Goal: Task Accomplishment & Management: Manage account settings

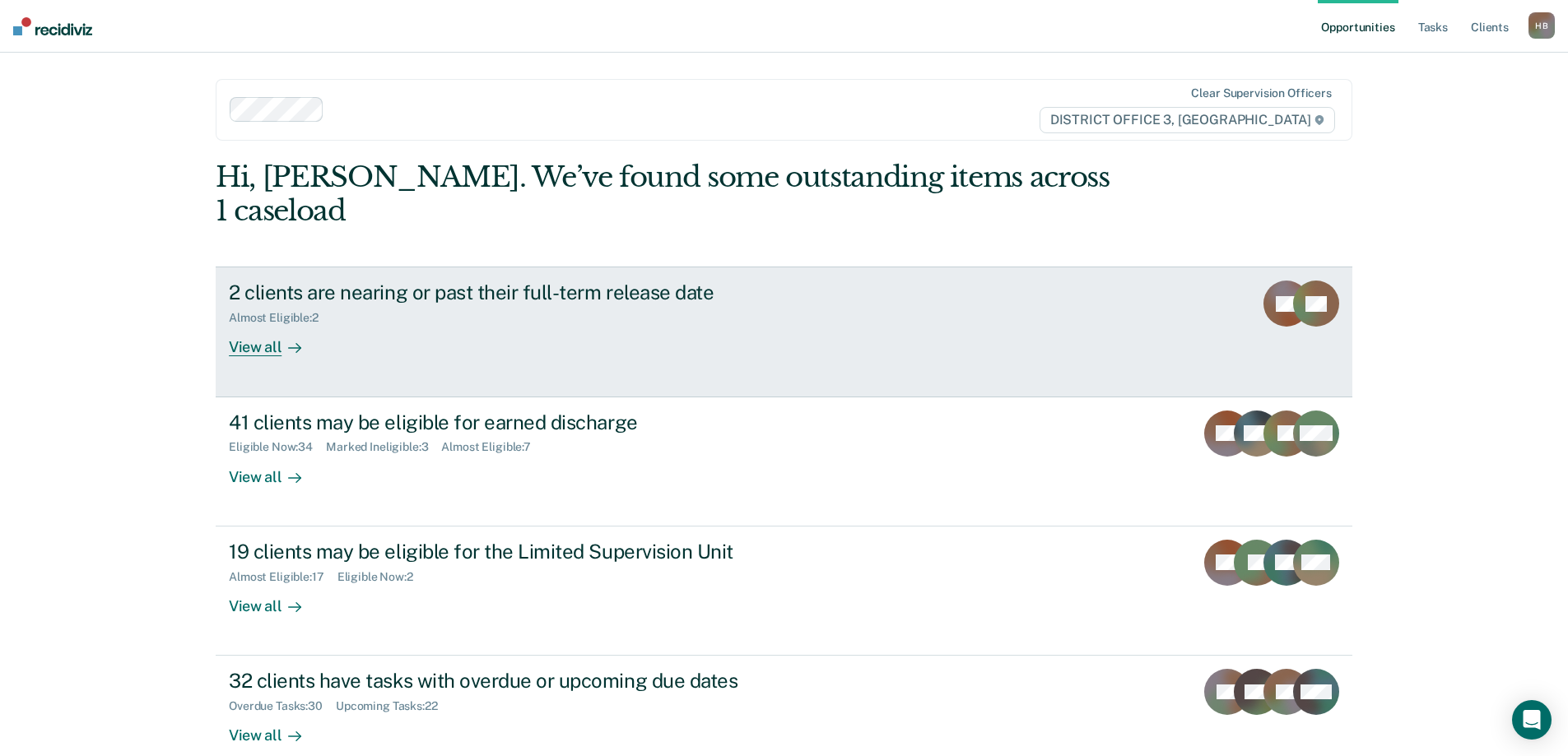
click at [252, 325] on div "View all" at bounding box center [274, 341] width 92 height 32
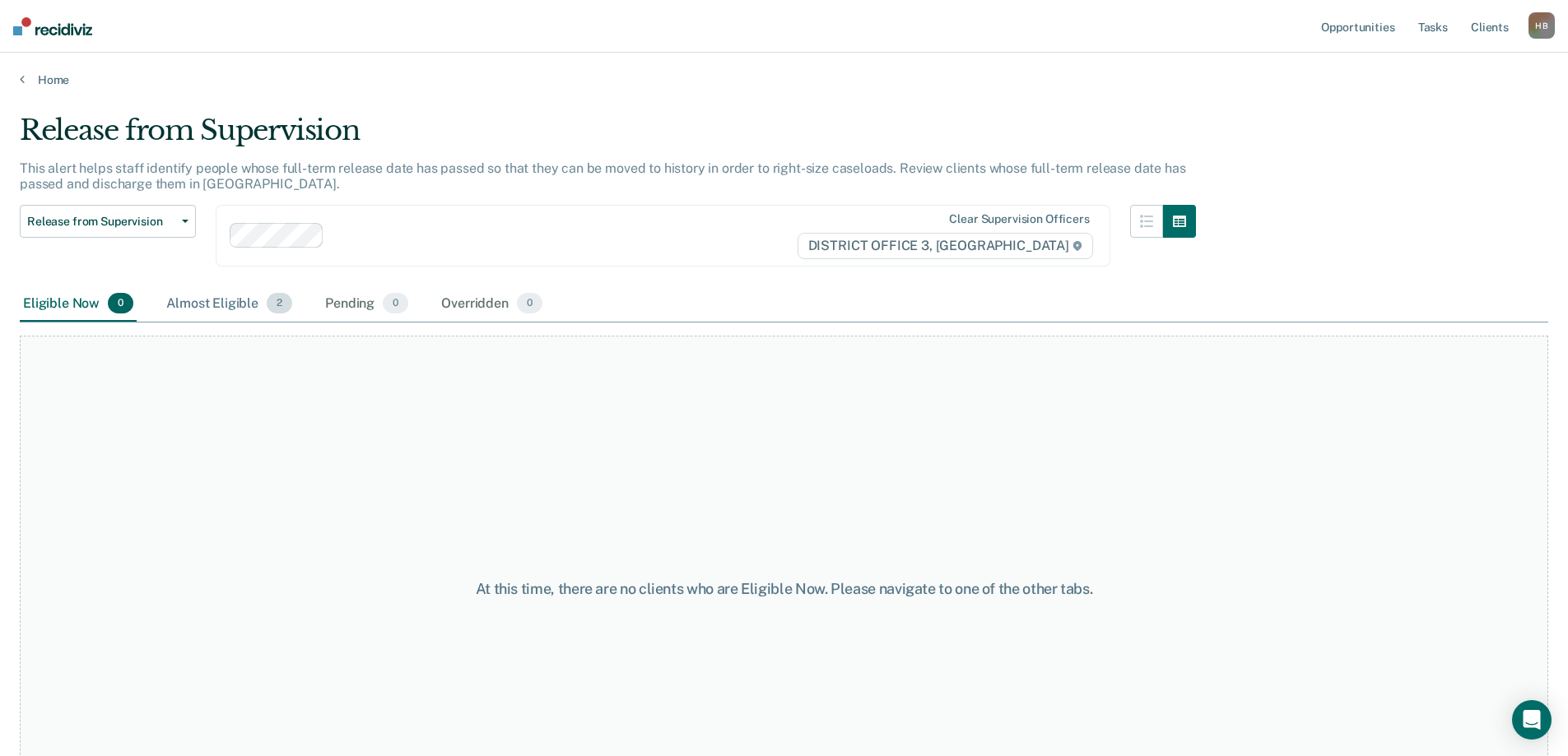
click at [232, 300] on div "Almost Eligible 2" at bounding box center [229, 304] width 132 height 36
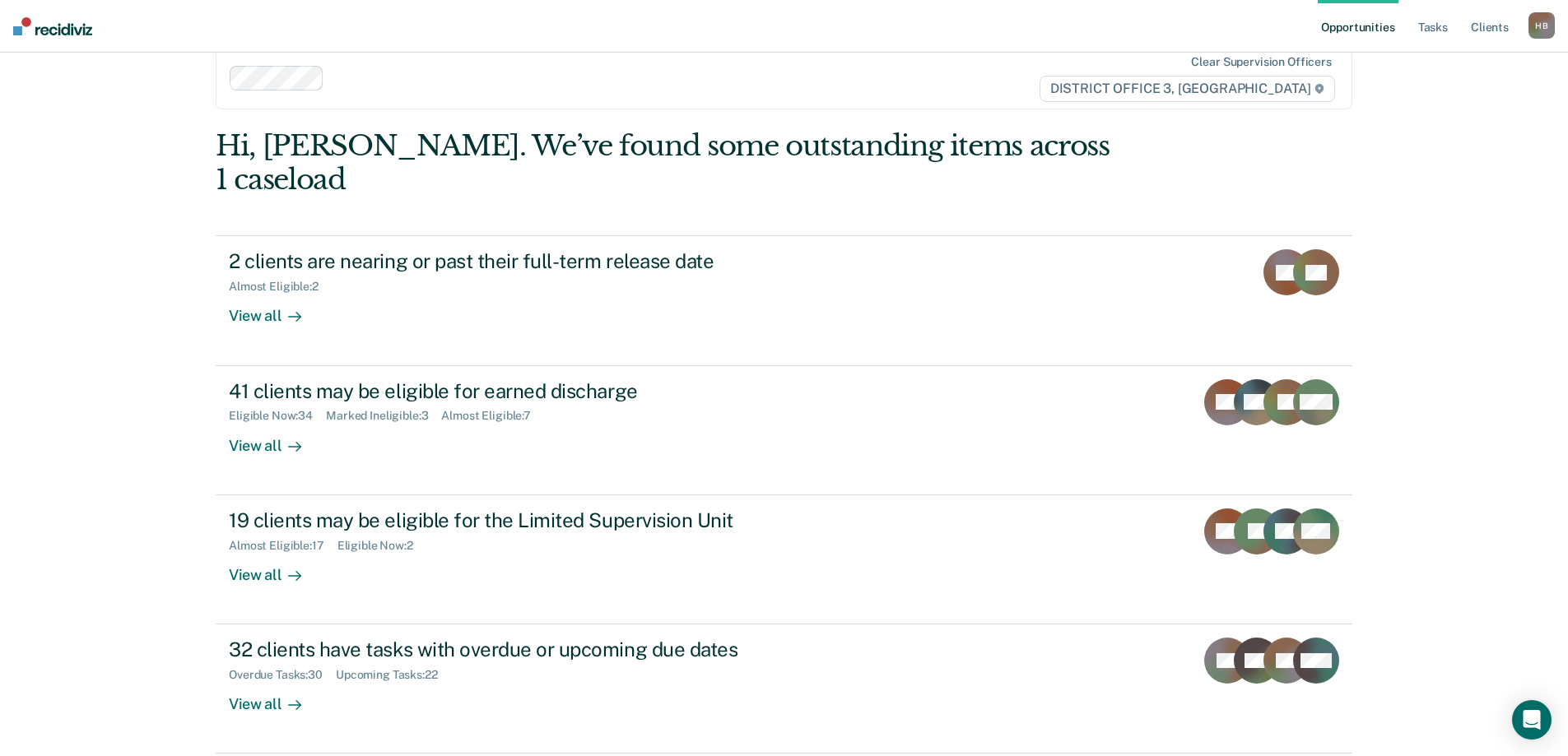
scroll to position [61, 0]
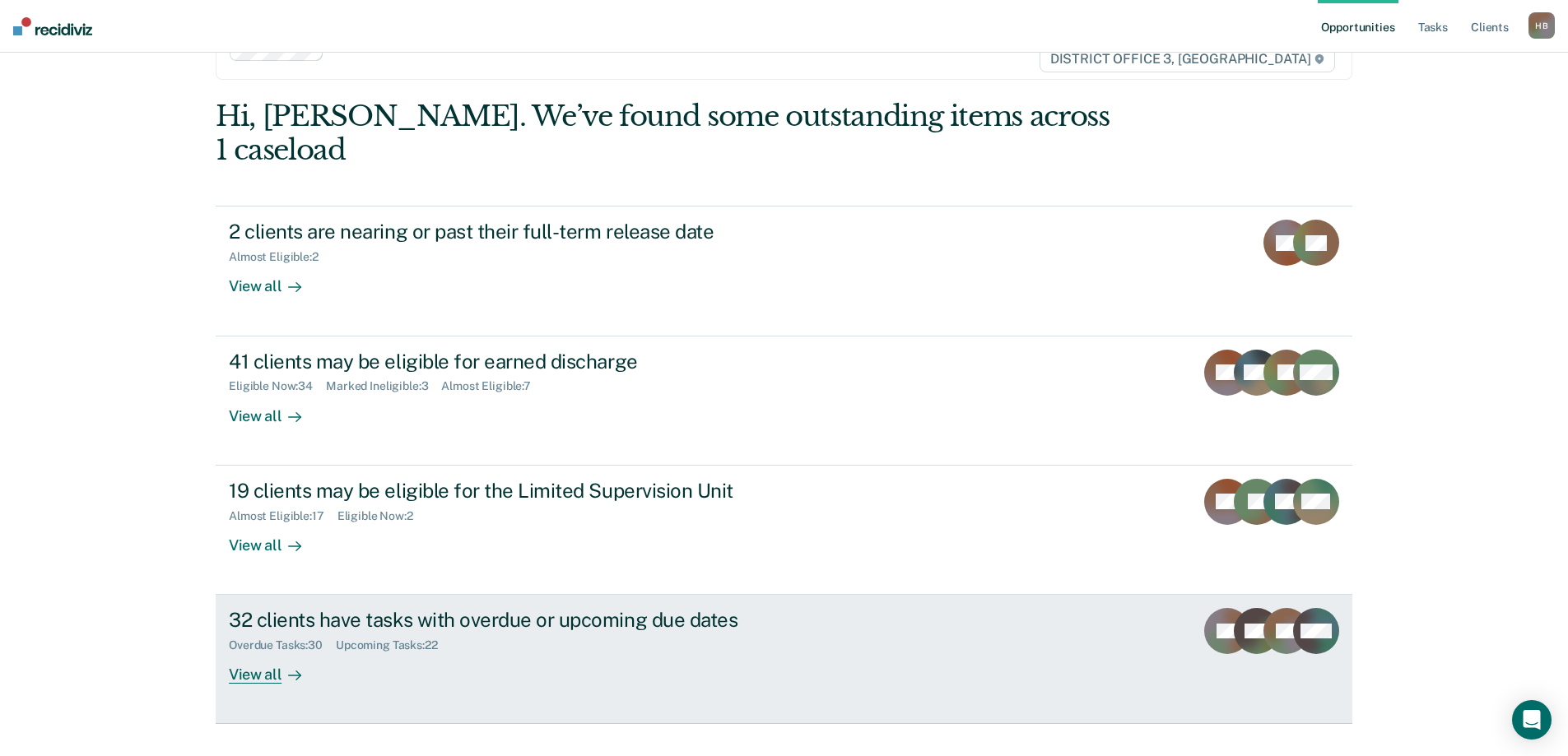
click at [510, 608] on div "32 clients have tasks with overdue or upcoming due dates" at bounding box center [518, 620] width 578 height 24
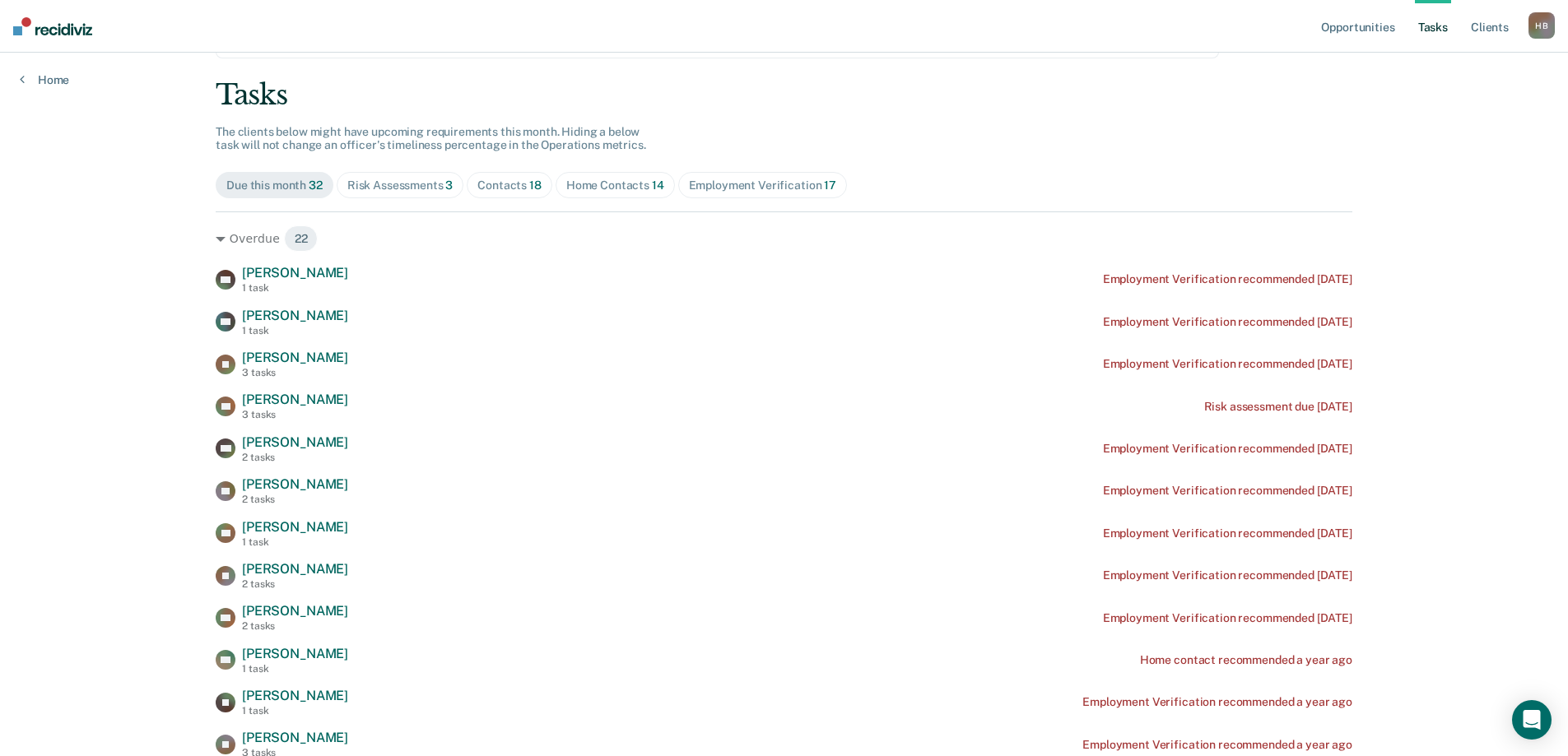
scroll to position [164, 0]
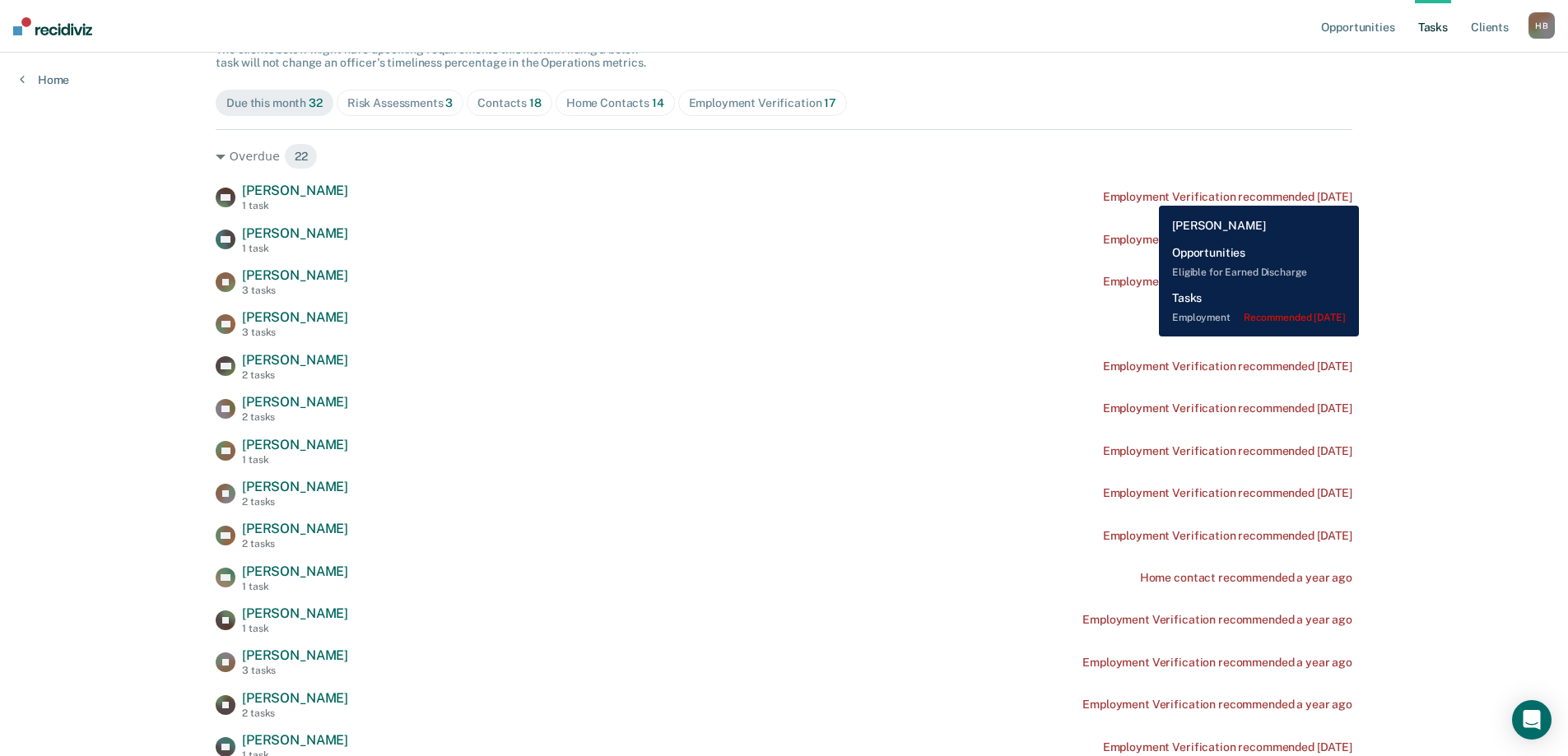
click at [1147, 194] on div "Employment Verification recommended [DATE]" at bounding box center [1227, 197] width 249 height 14
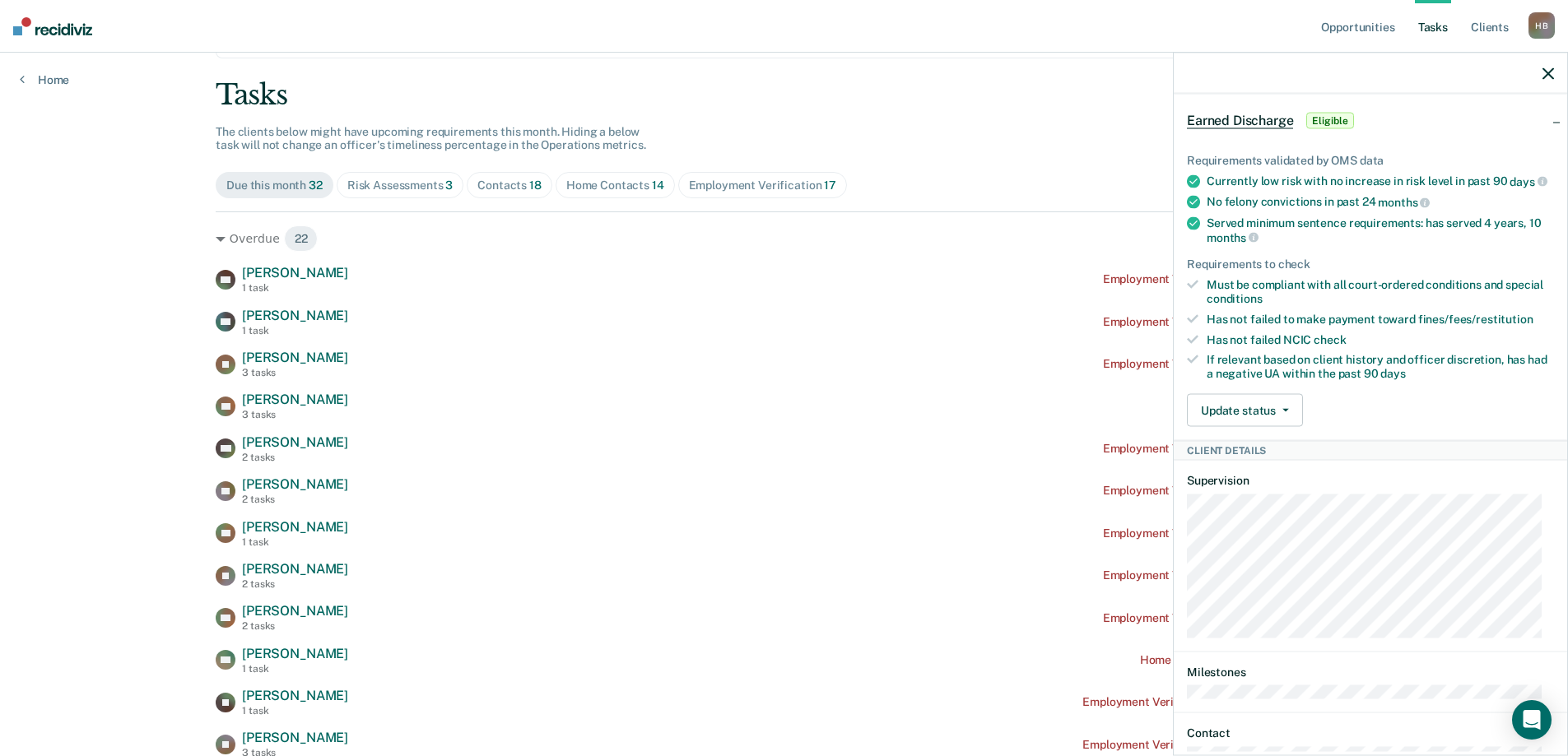
scroll to position [0, 0]
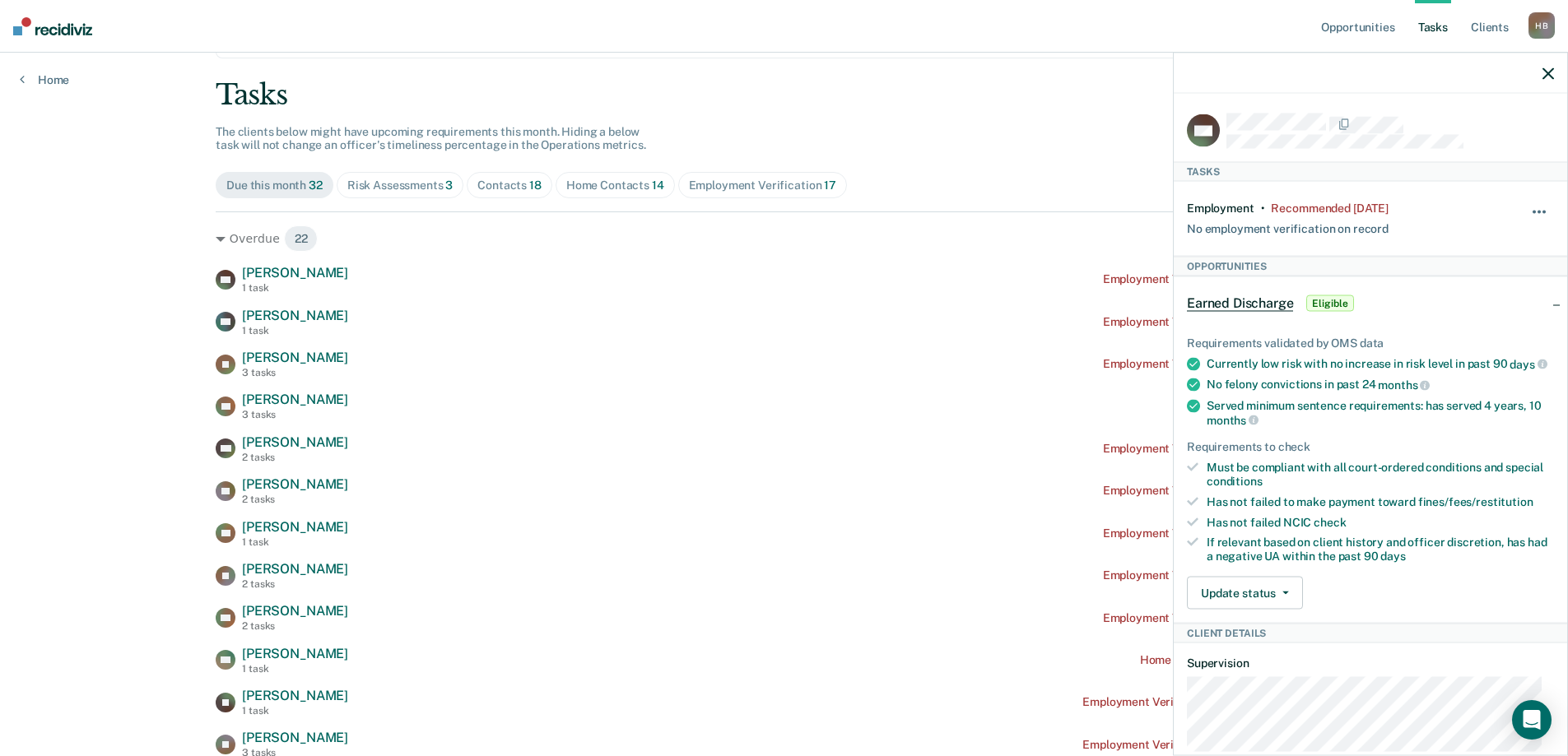
click at [1543, 210] on span "button" at bounding box center [1544, 211] width 3 height 3
click at [1463, 340] on button "90 days" at bounding box center [1495, 342] width 119 height 26
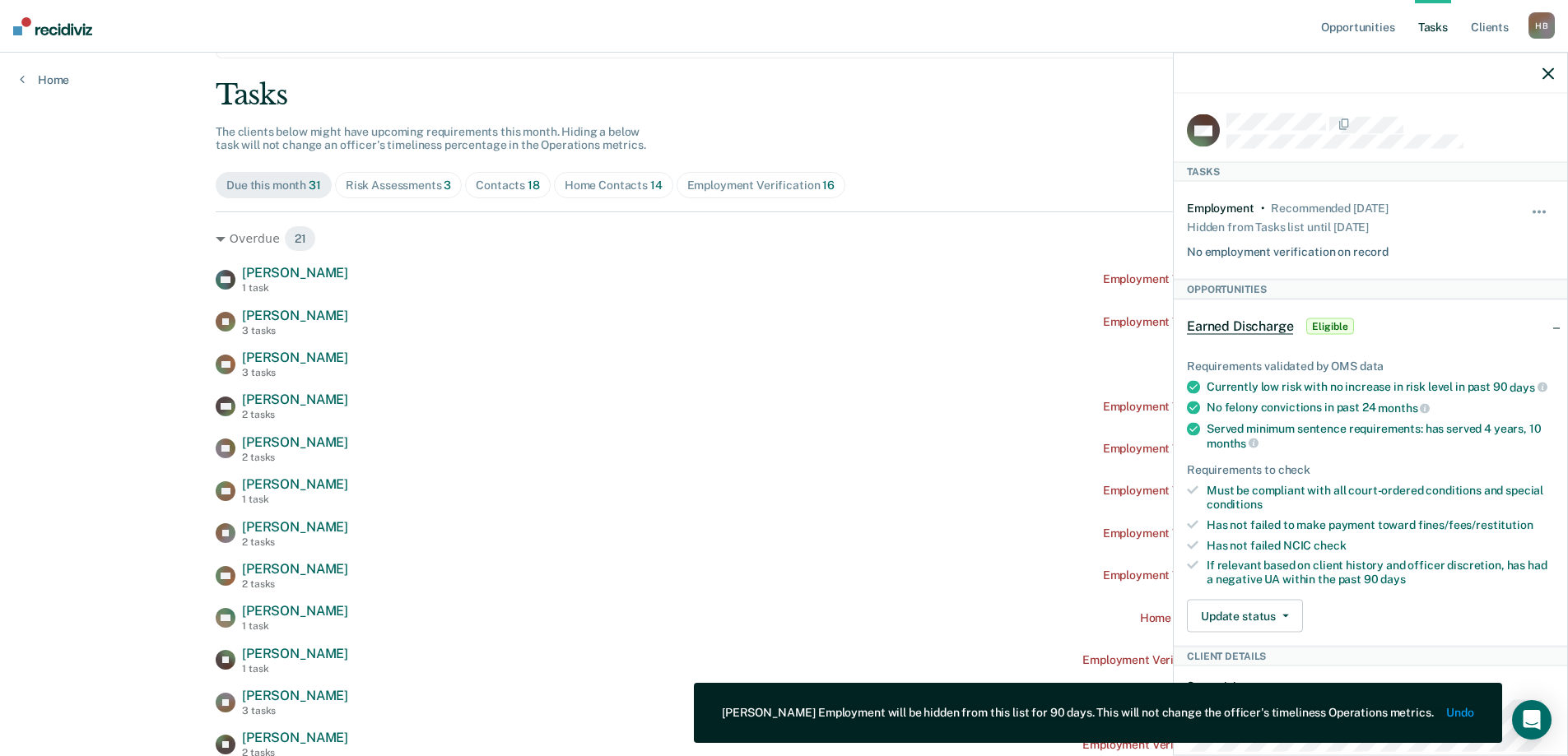
click at [893, 384] on div "CO [PERSON_NAME] 1 task Employment Verification recommended [DATE] [PERSON_NAME…" at bounding box center [784, 702] width 1137 height 875
click at [1544, 72] on icon "button" at bounding box center [1549, 73] width 12 height 12
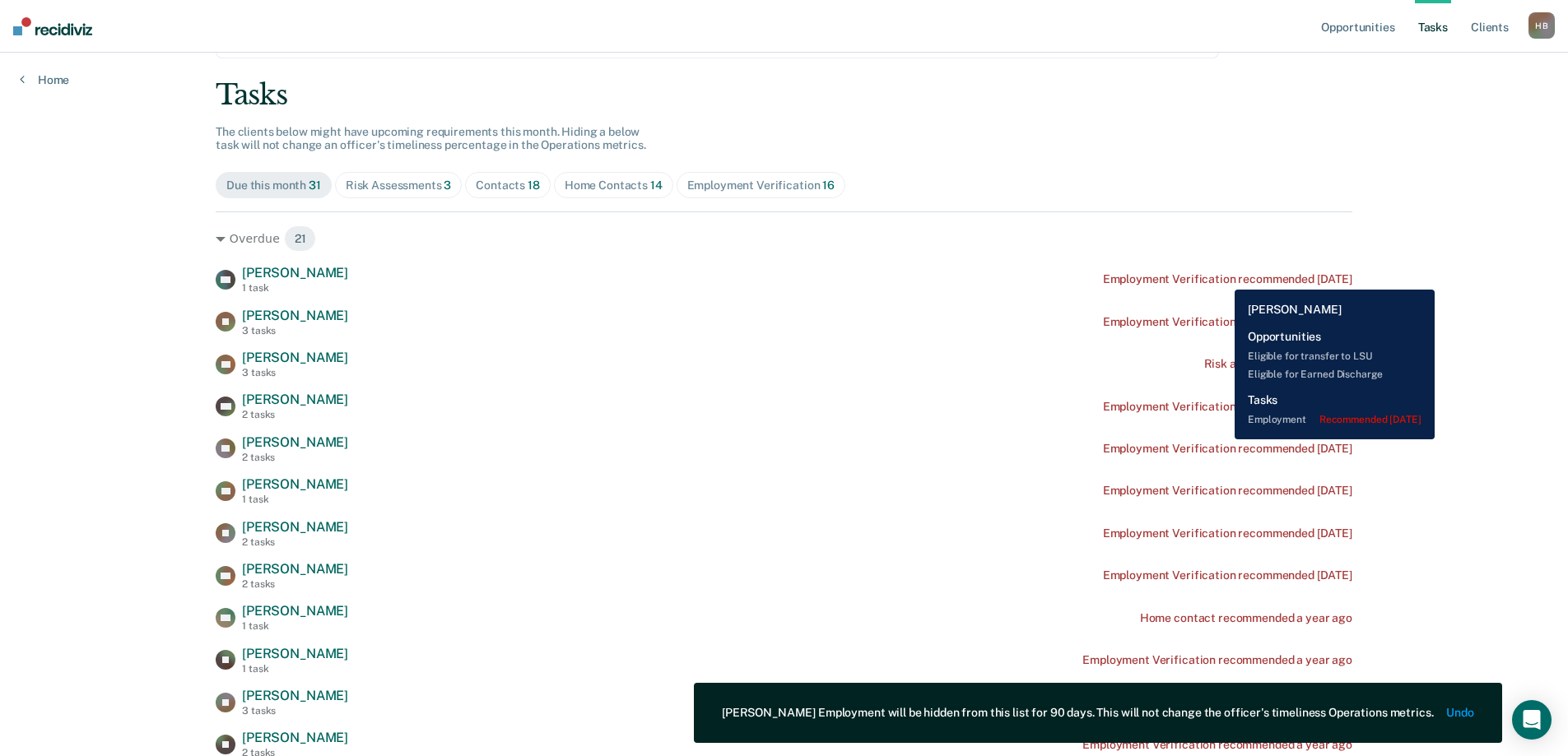
click at [1222, 277] on div "Employment Verification recommended [DATE]" at bounding box center [1227, 279] width 249 height 14
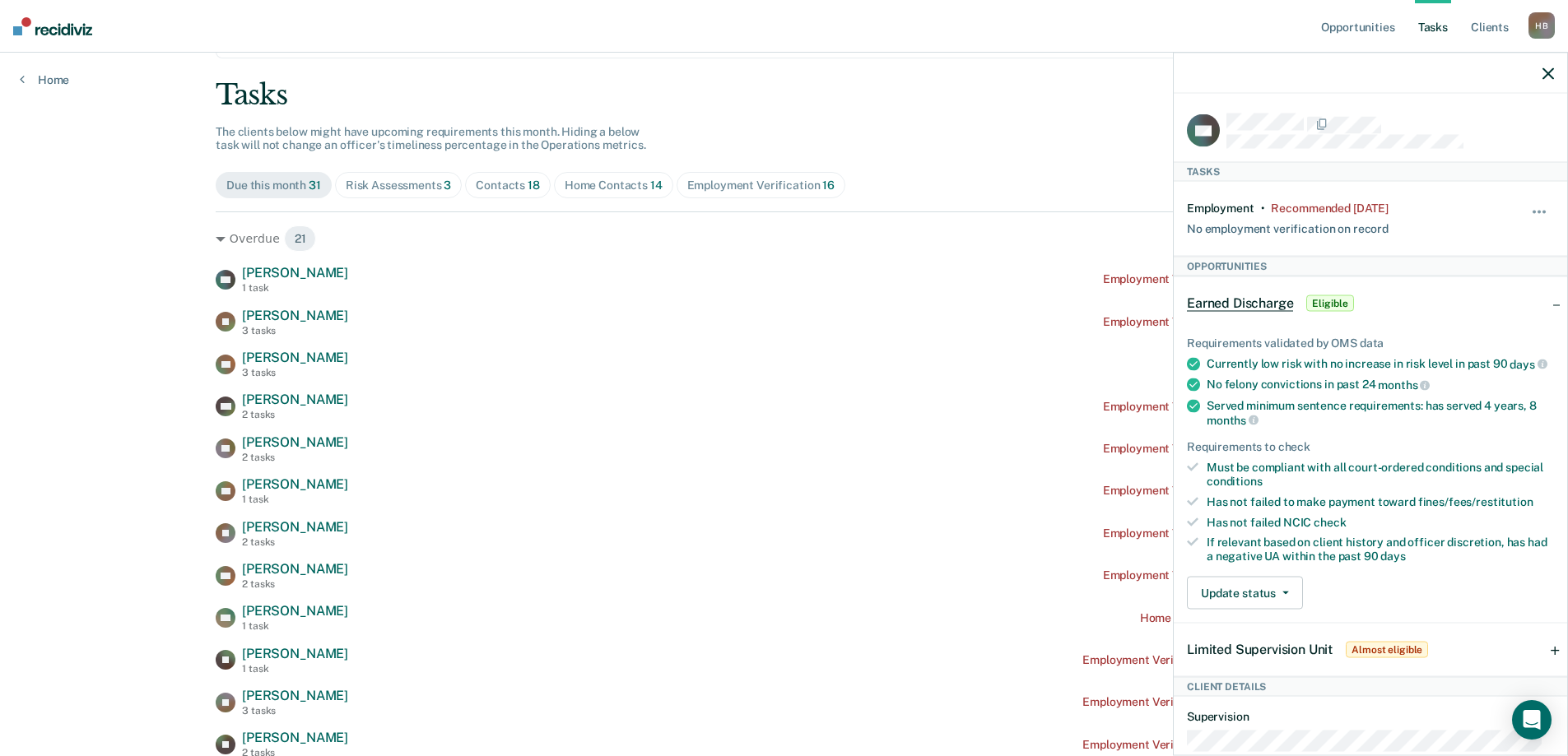
click at [1526, 202] on div "Hide from tasks list for... 7 days 30 days 90 days" at bounding box center [1540, 219] width 28 height 35
click at [1526, 210] on button "button" at bounding box center [1540, 220] width 28 height 26
click at [1469, 343] on button "90 days" at bounding box center [1495, 342] width 119 height 26
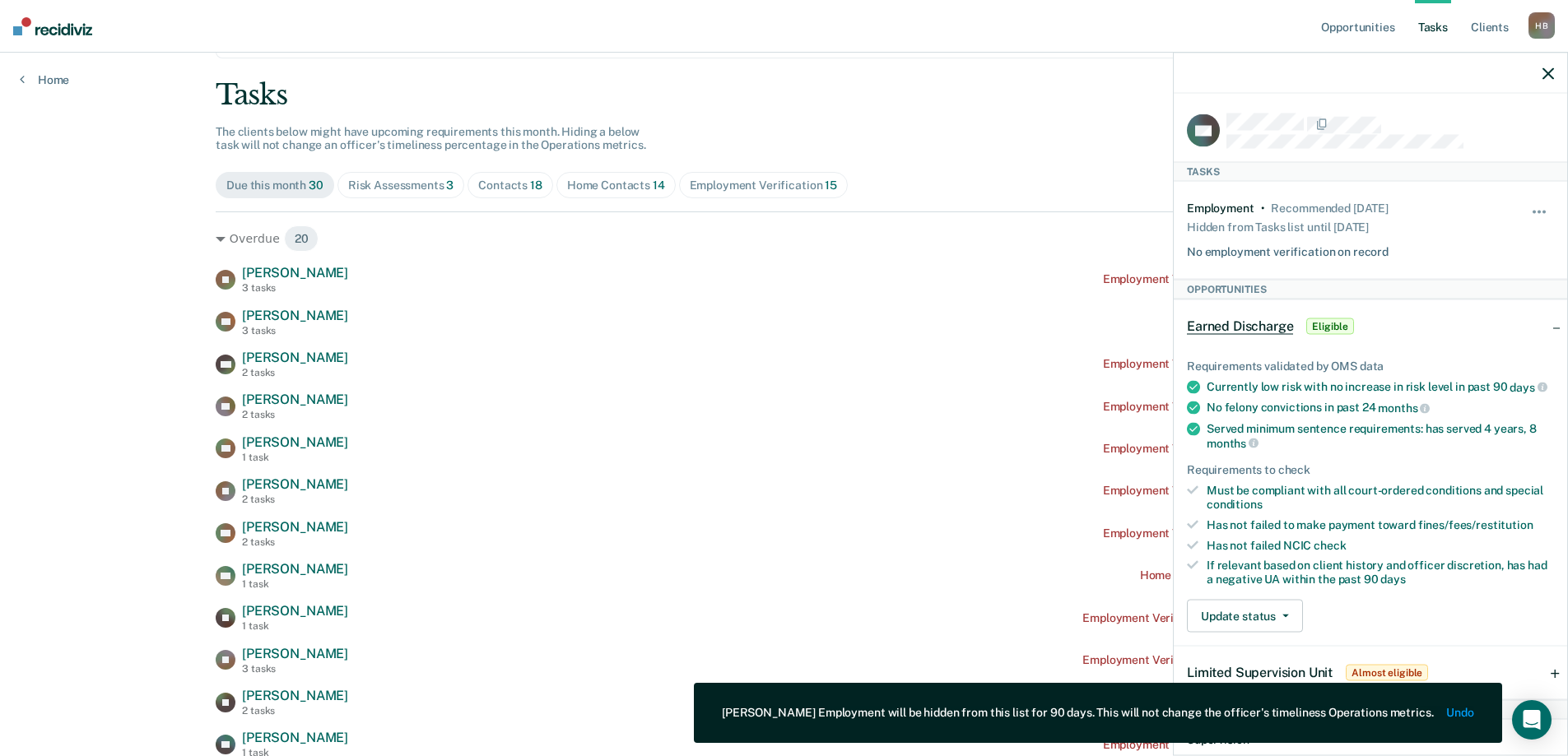
click at [1549, 70] on icon "button" at bounding box center [1549, 73] width 12 height 12
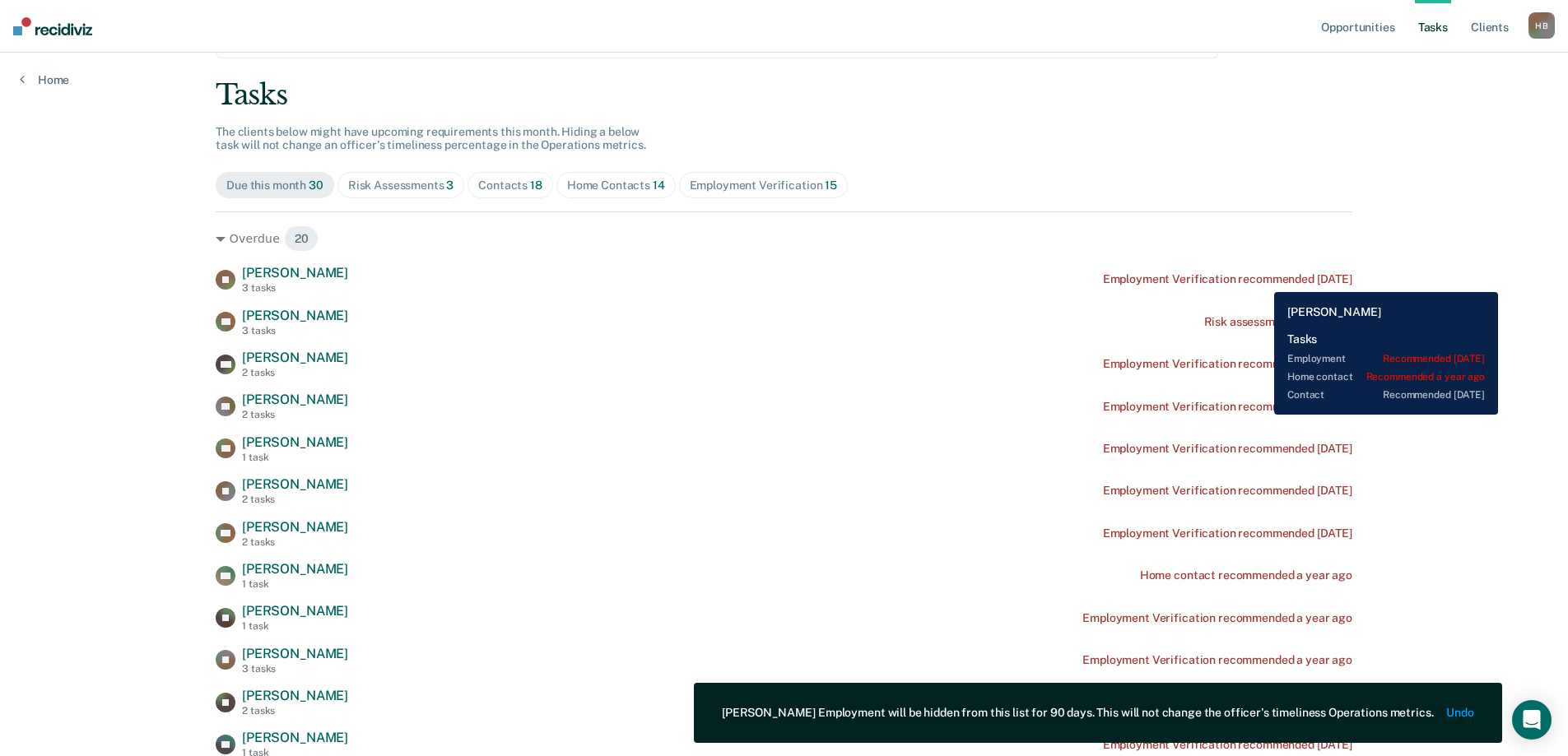
click at [1261, 280] on div "Employment Verification recommended [DATE]" at bounding box center [1227, 279] width 249 height 14
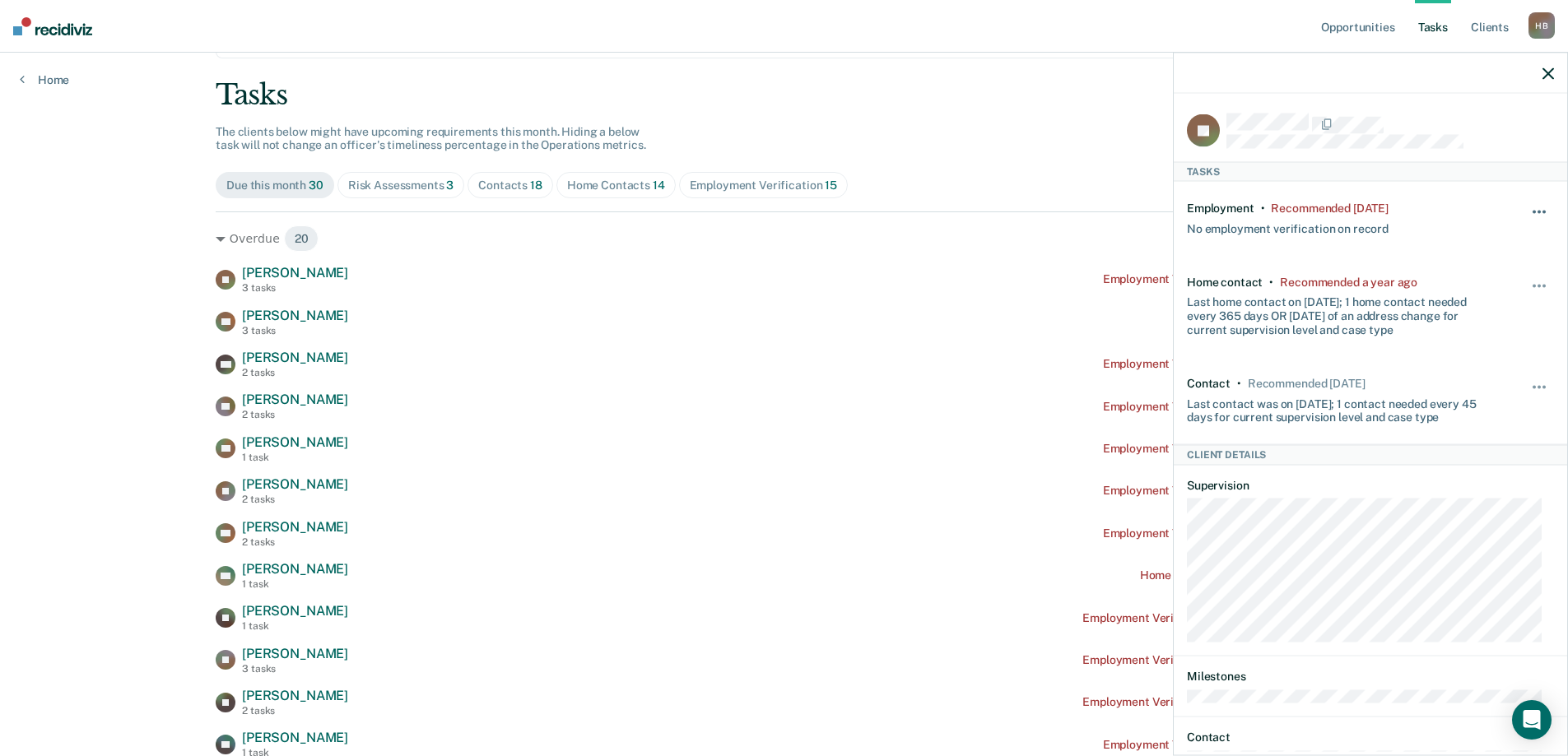
click at [1530, 207] on button "button" at bounding box center [1540, 220] width 28 height 26
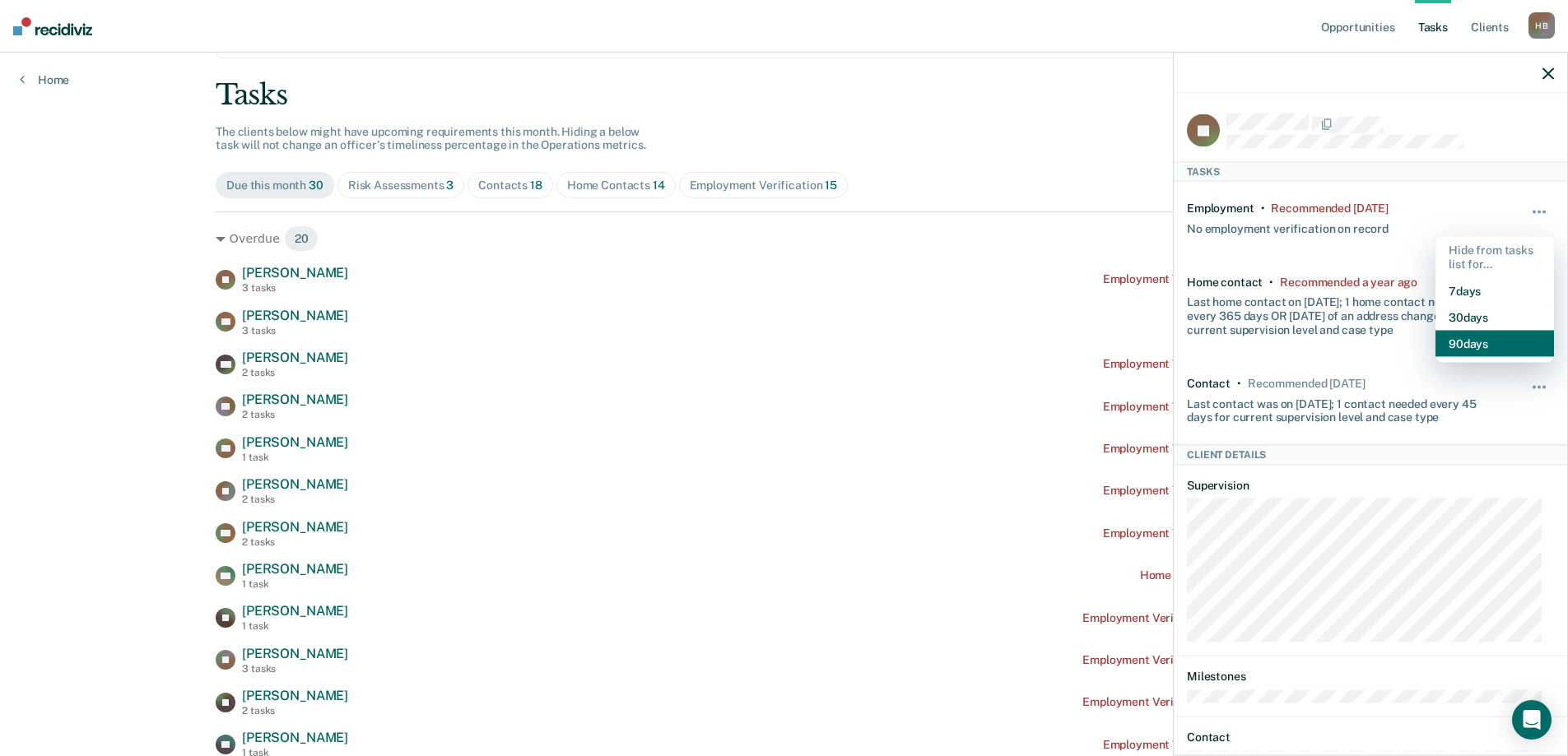
click at [1472, 341] on button "90 days" at bounding box center [1495, 342] width 119 height 26
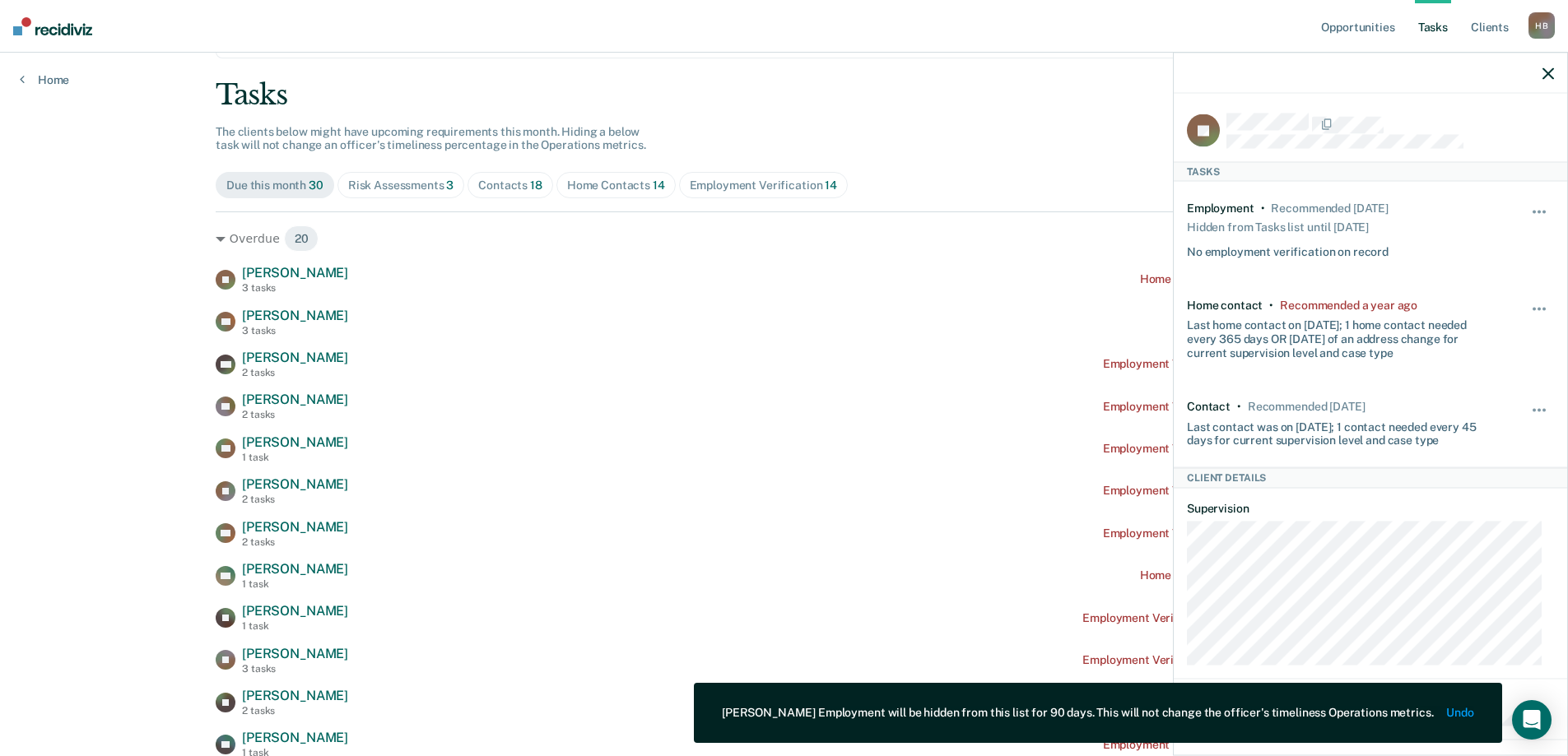
click at [1550, 79] on icon "button" at bounding box center [1549, 73] width 12 height 12
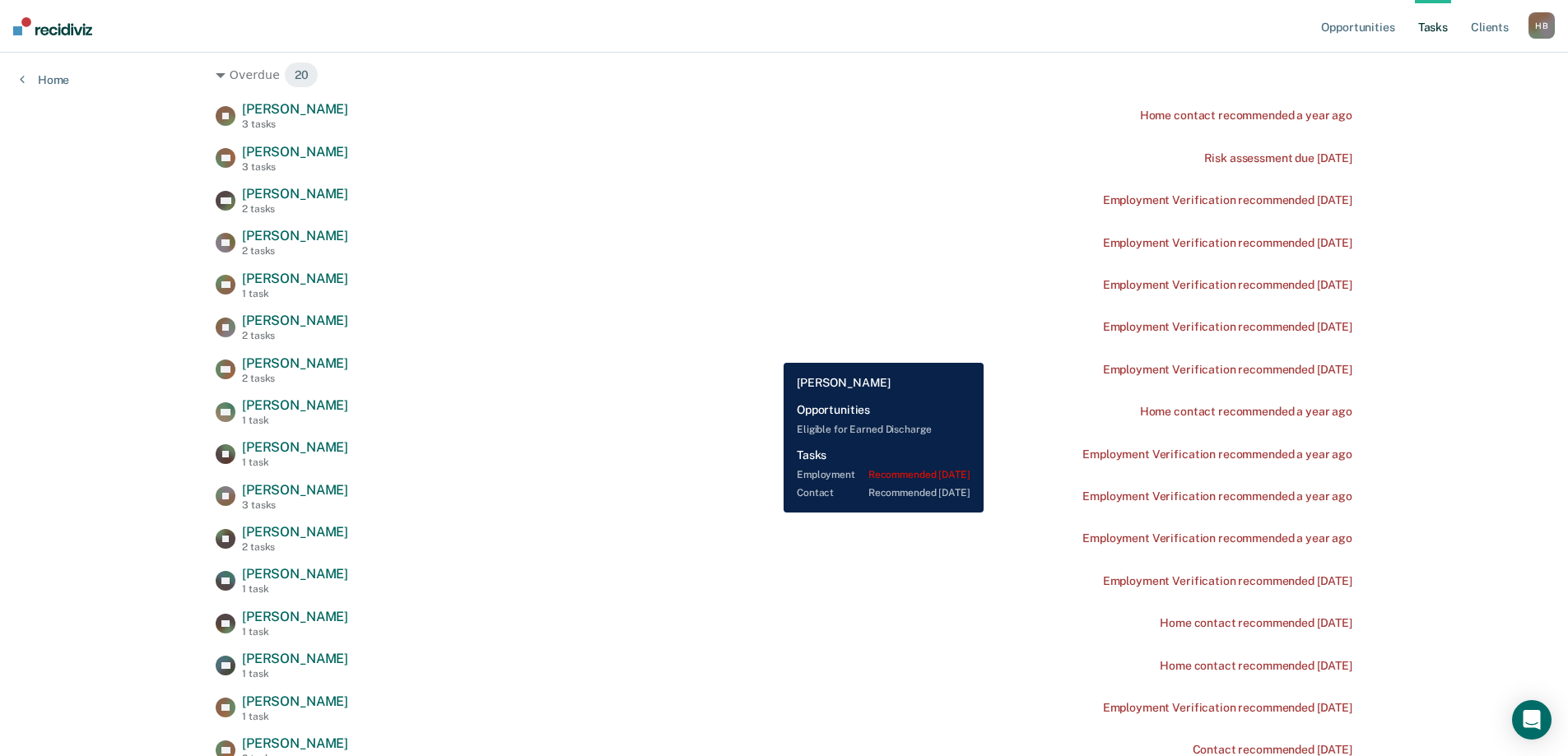
scroll to position [247, 0]
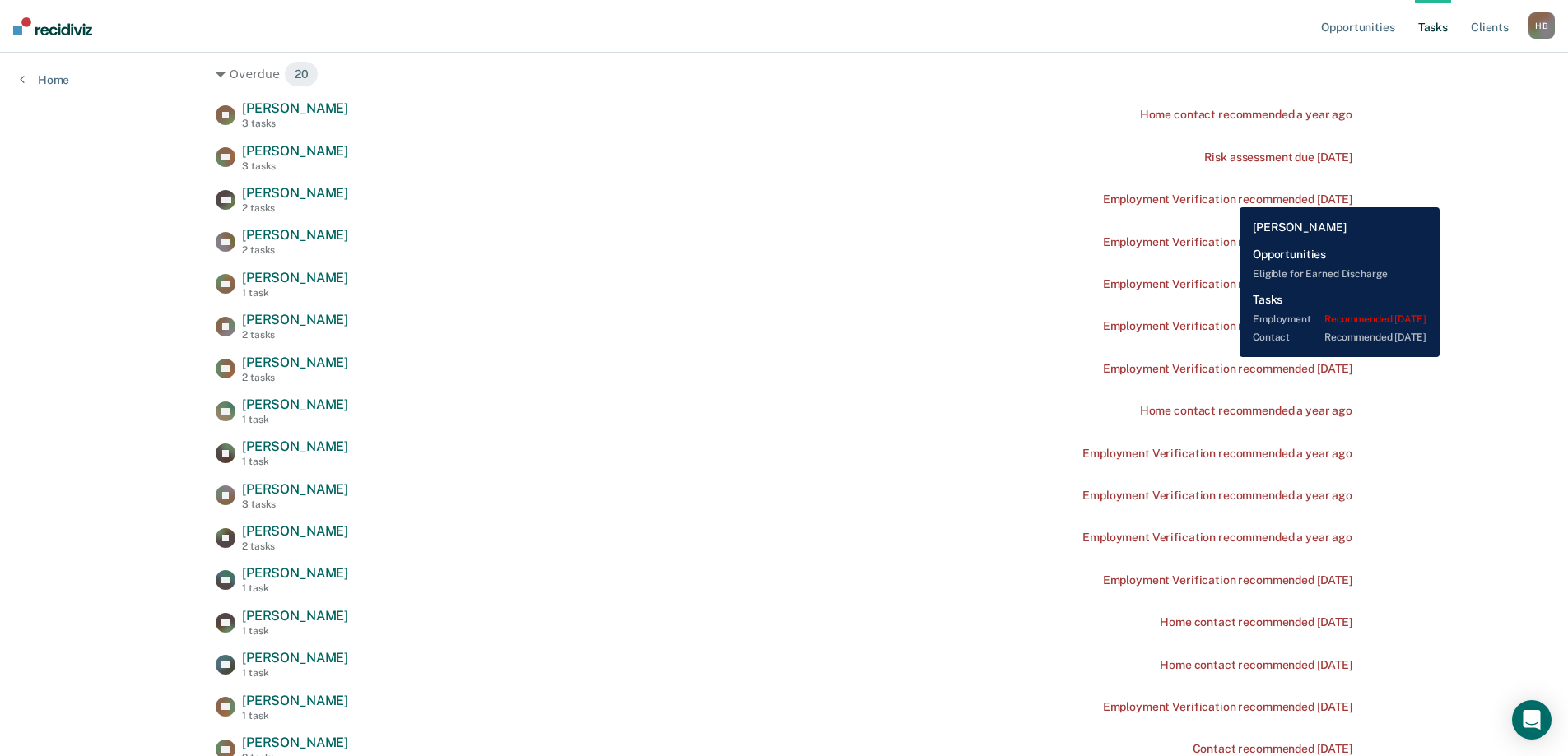
click at [1227, 195] on div "Employment Verification recommended [DATE]" at bounding box center [1227, 199] width 249 height 14
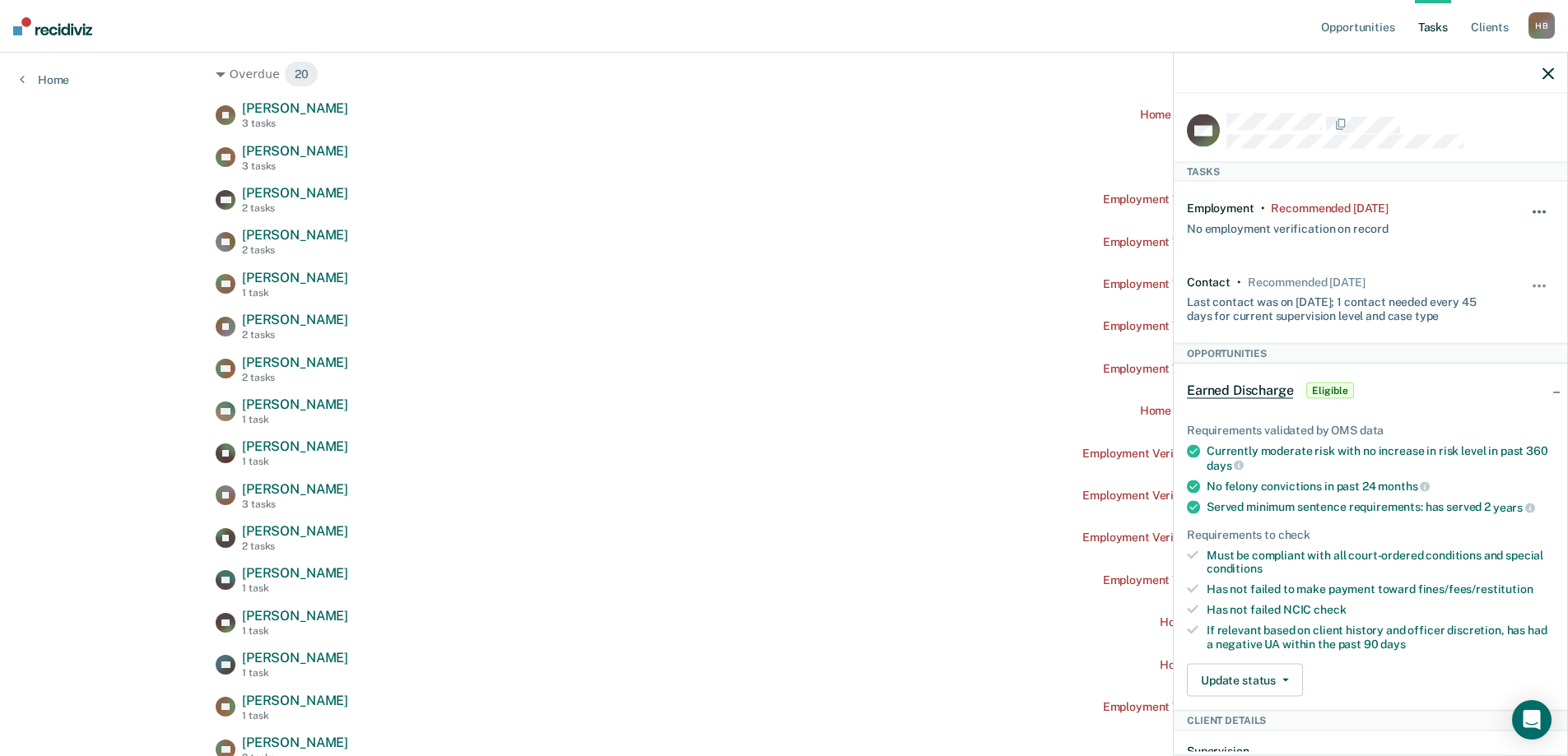
click at [1529, 207] on button "button" at bounding box center [1540, 220] width 28 height 26
click at [1459, 340] on button "90 days" at bounding box center [1495, 342] width 119 height 26
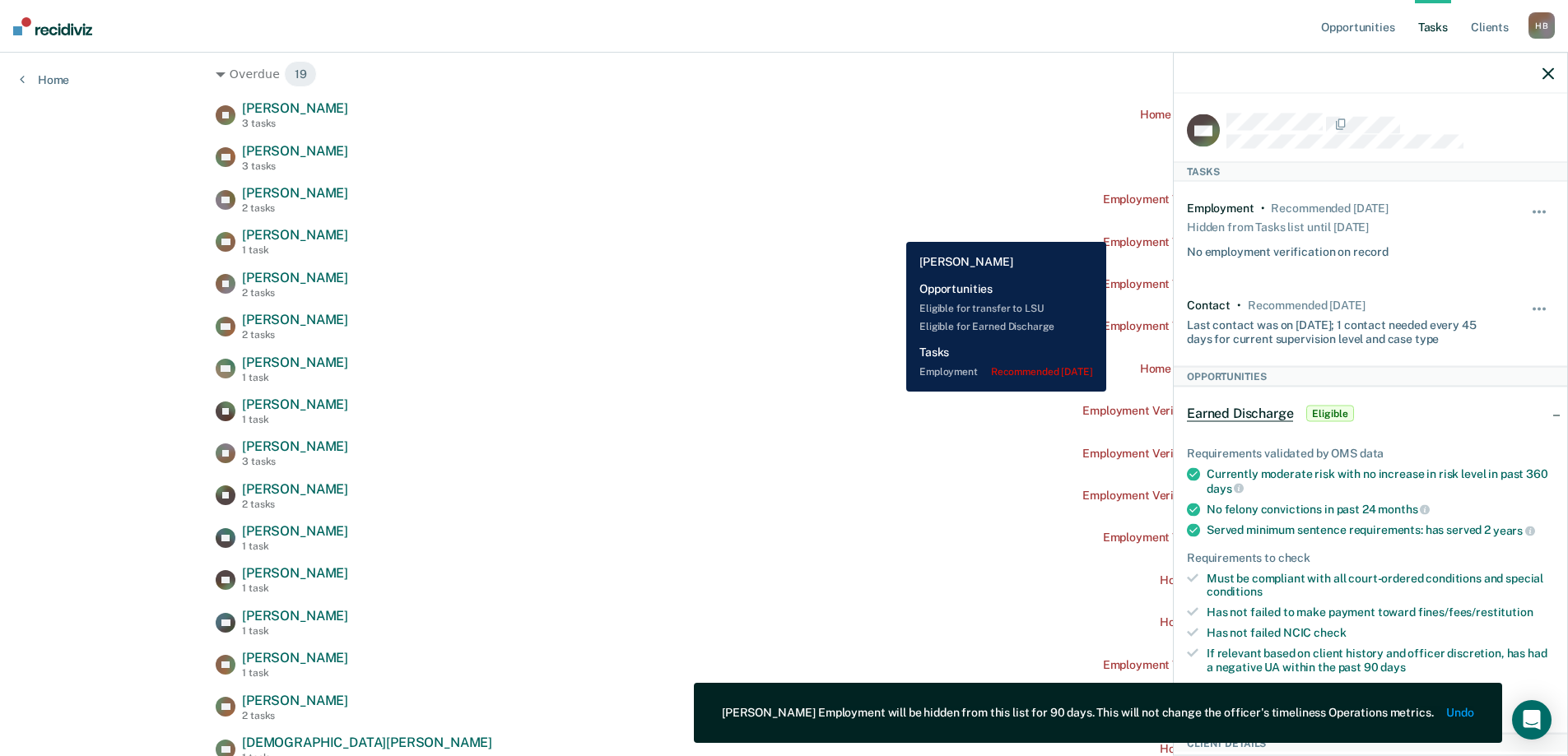
click at [893, 230] on div "AR [PERSON_NAME] 1 task Employment Verification recommended [DATE]" at bounding box center [784, 241] width 1137 height 29
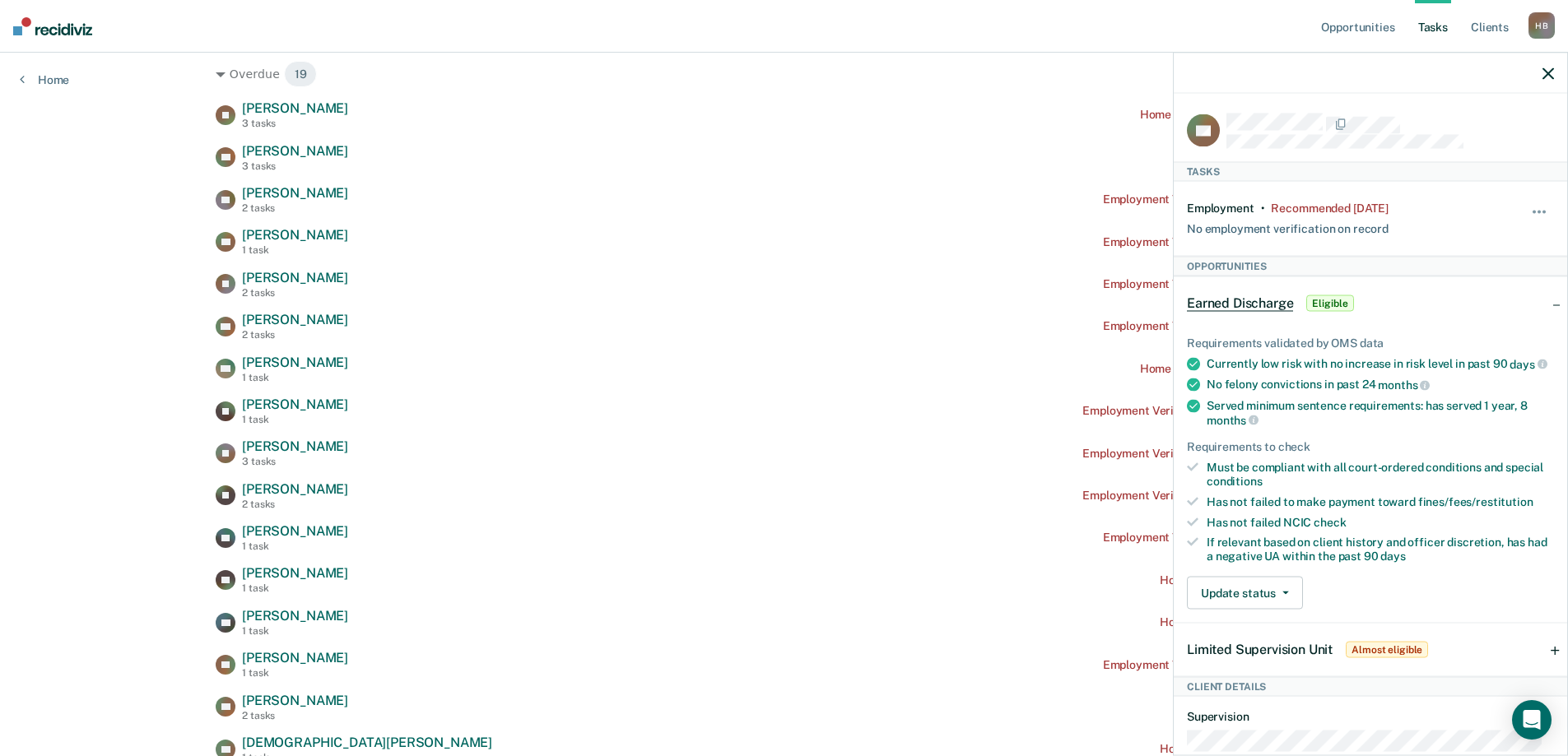
click at [1550, 69] on icon "button" at bounding box center [1549, 73] width 12 height 12
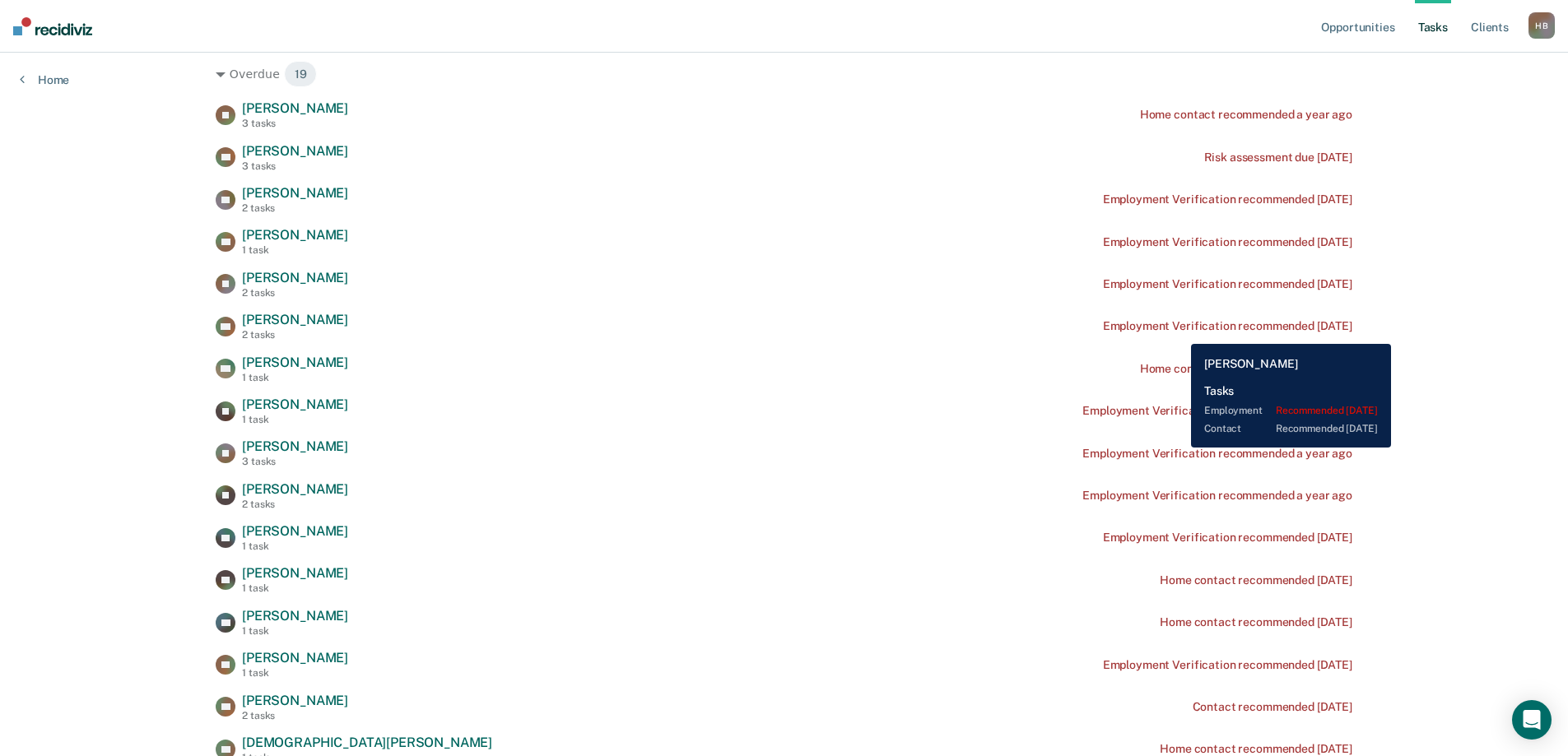
click at [1177, 332] on div "Employment Verification recommended [DATE]" at bounding box center [1227, 326] width 249 height 14
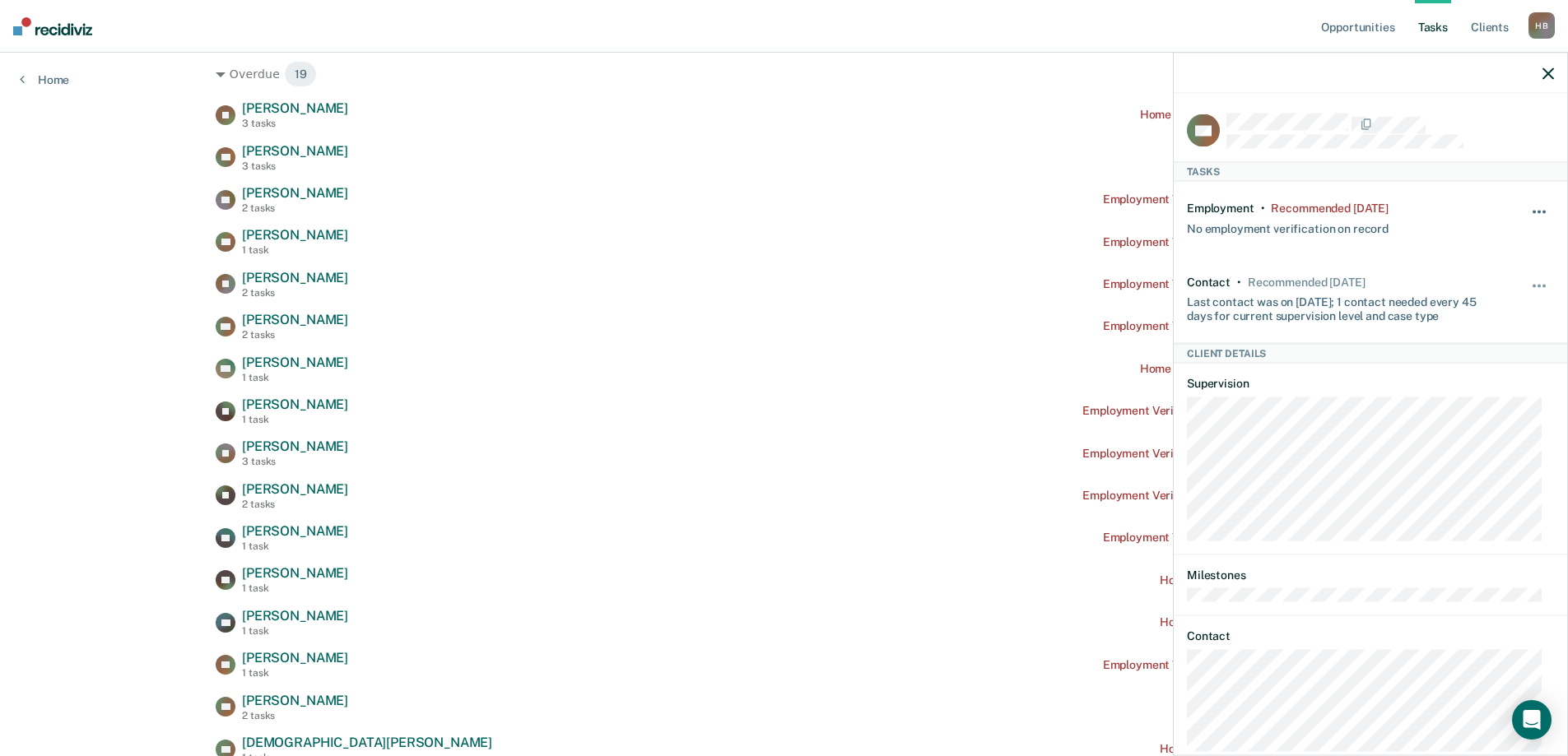
click at [1527, 207] on button "button" at bounding box center [1540, 220] width 28 height 26
click at [1464, 340] on button "90 days" at bounding box center [1495, 342] width 119 height 26
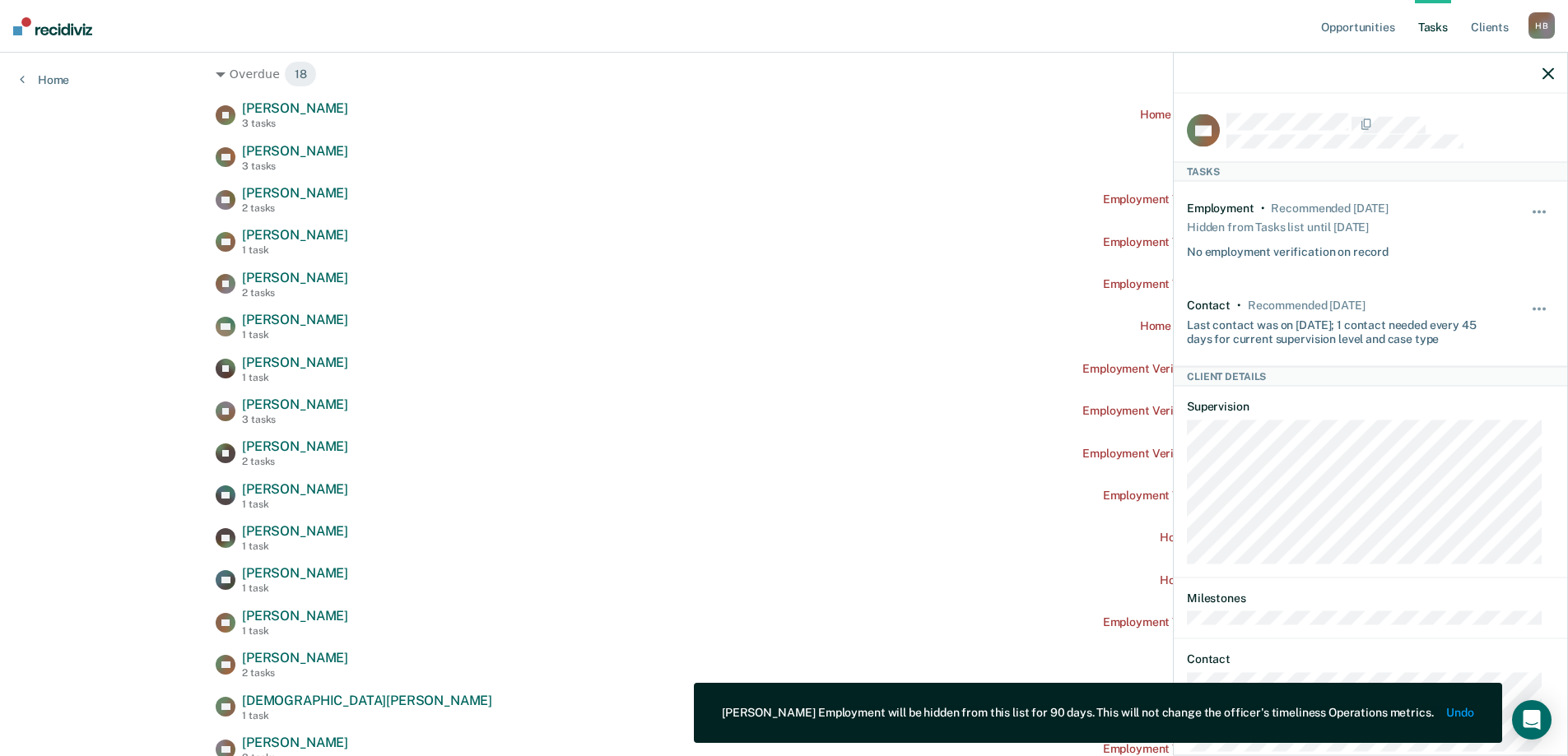
click at [1551, 72] on icon "button" at bounding box center [1549, 73] width 12 height 12
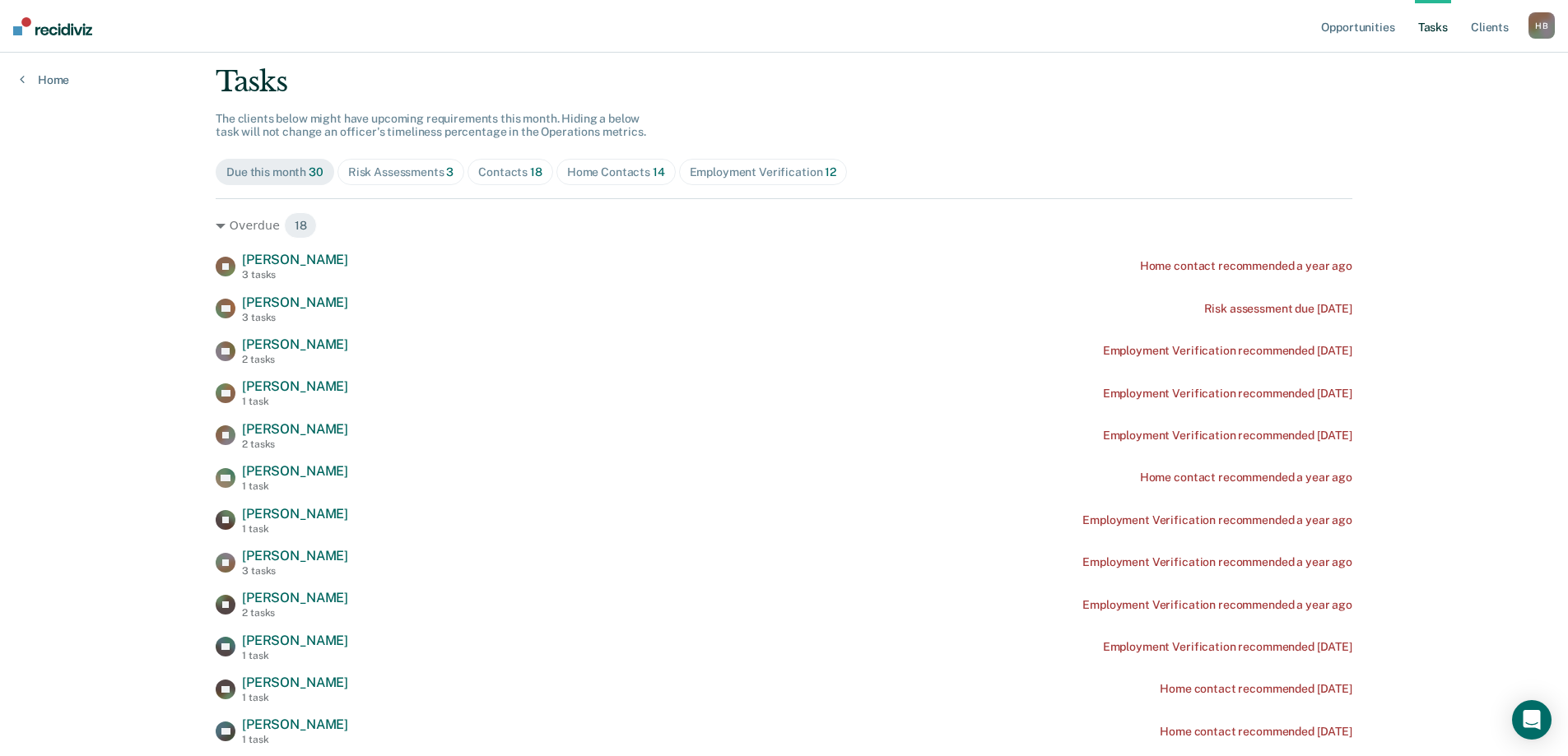
scroll to position [0, 0]
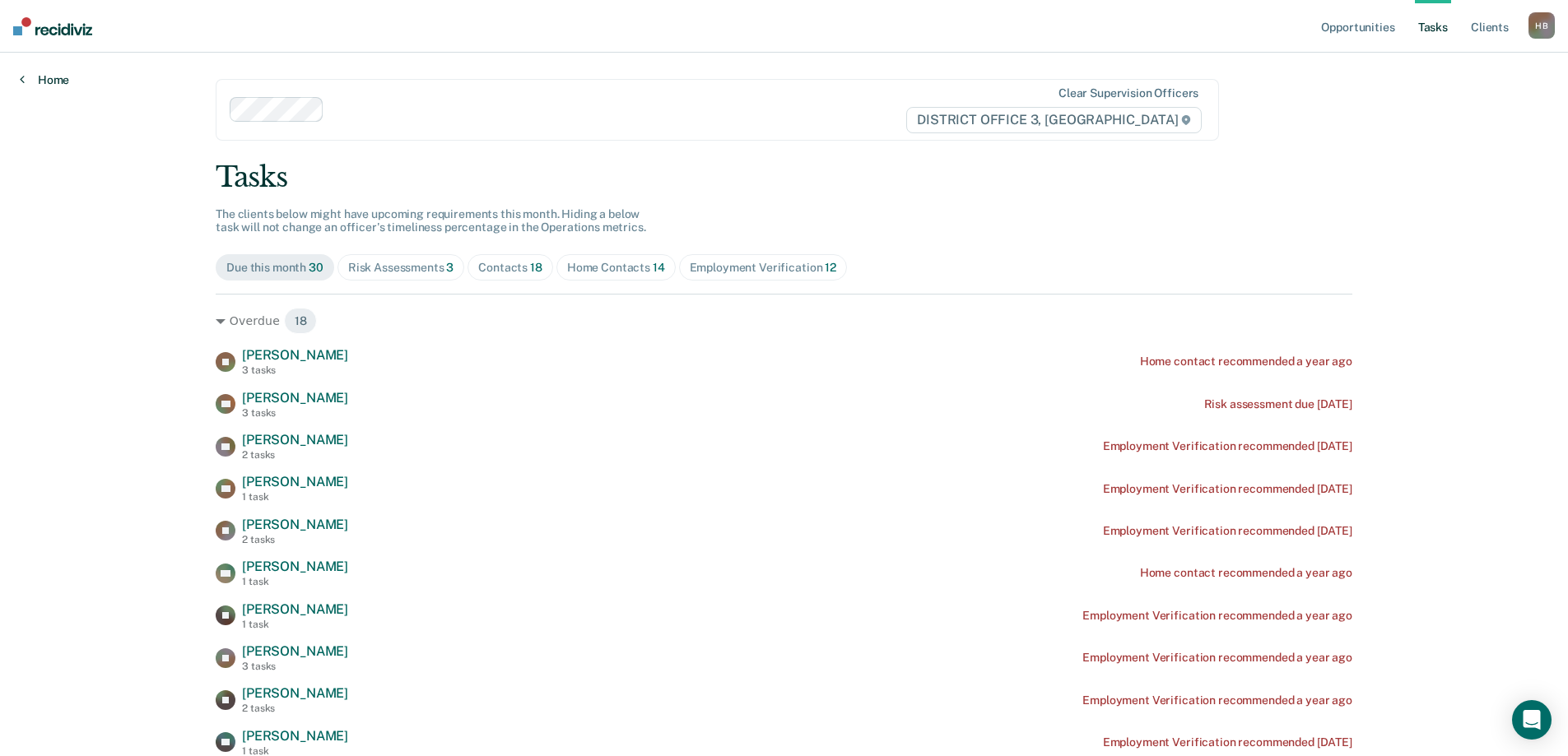
click at [32, 81] on link "Home" at bounding box center [44, 79] width 50 height 15
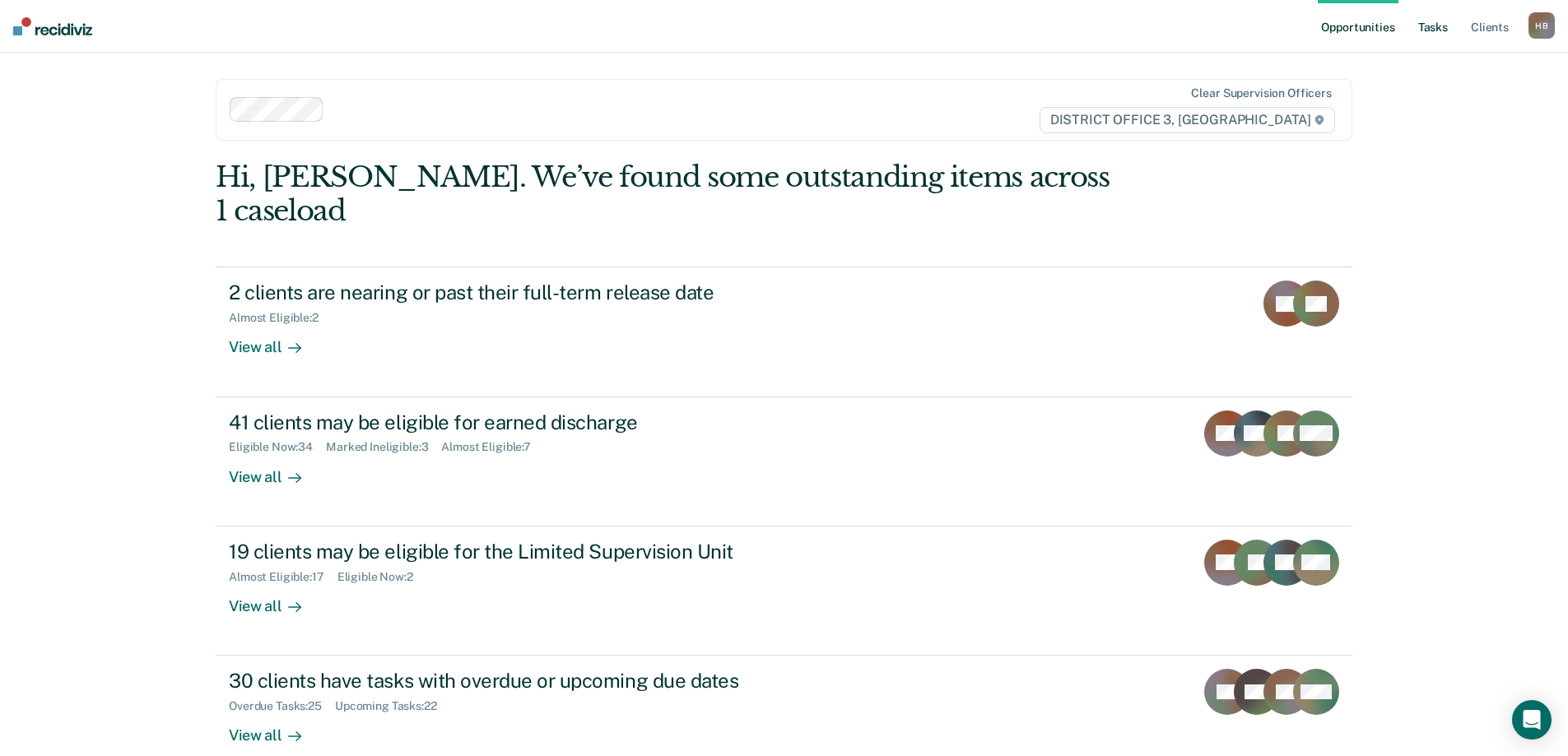
click at [1426, 24] on link "Tasks" at bounding box center [1433, 26] width 36 height 53
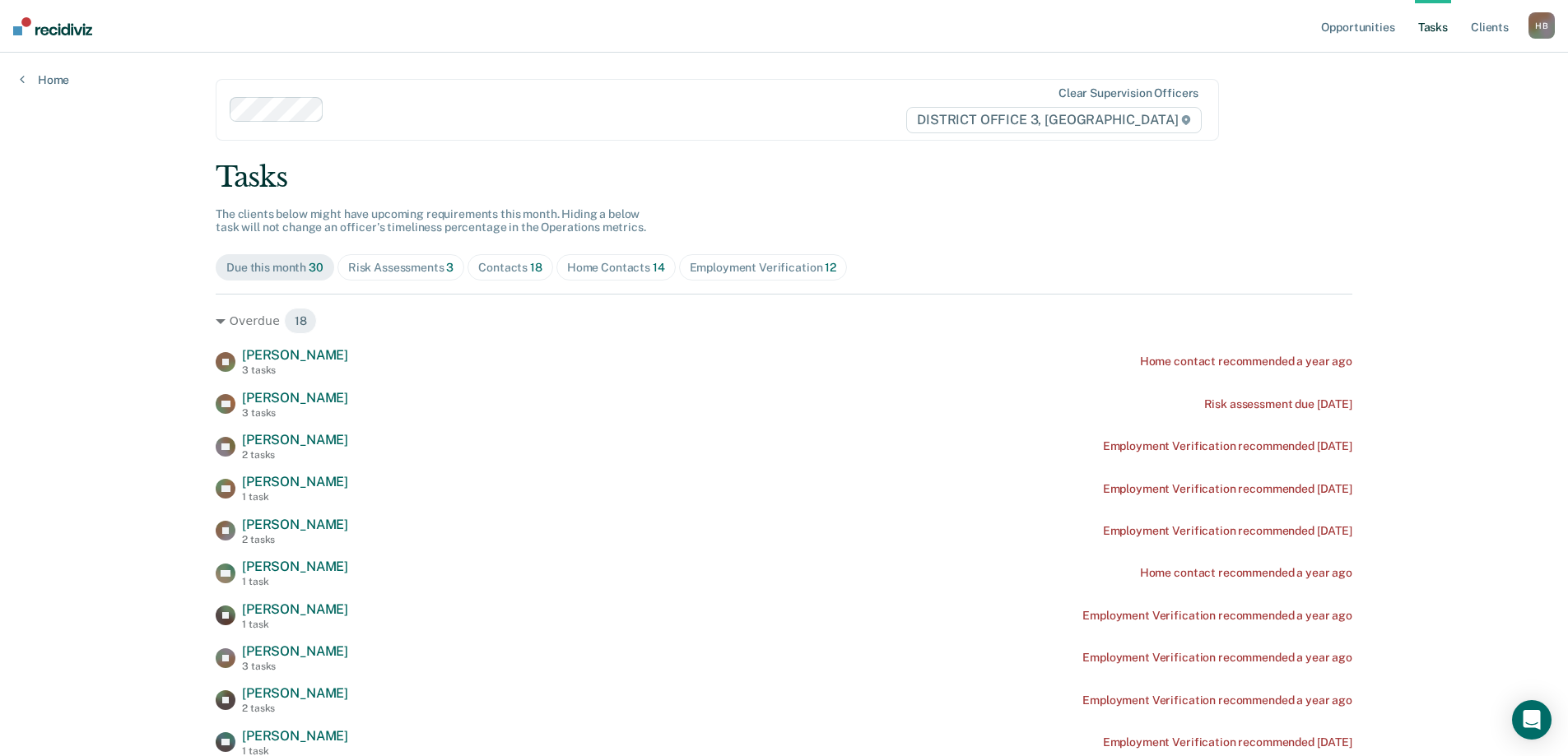
click at [600, 266] on div "Home Contacts 14" at bounding box center [616, 268] width 98 height 14
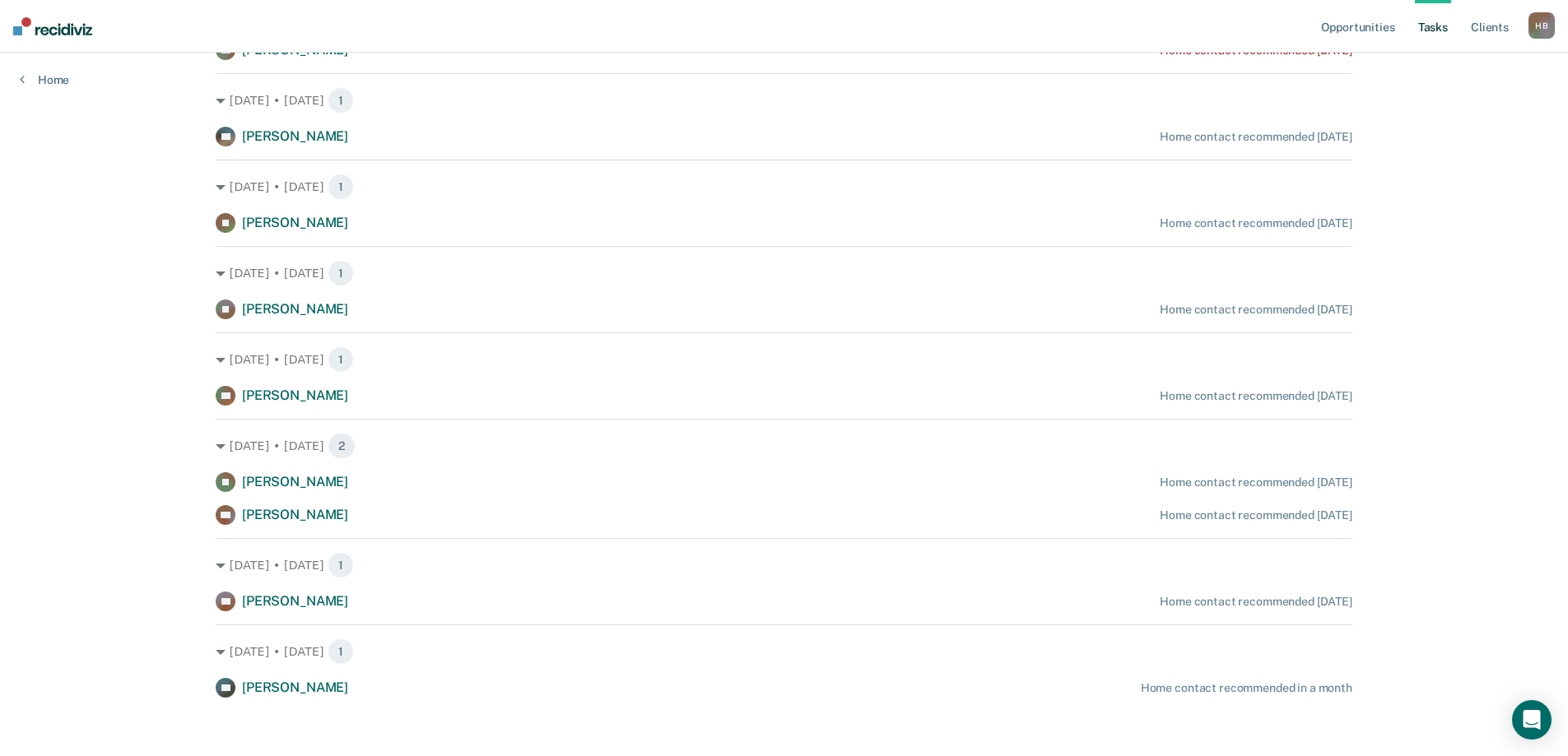
scroll to position [746, 0]
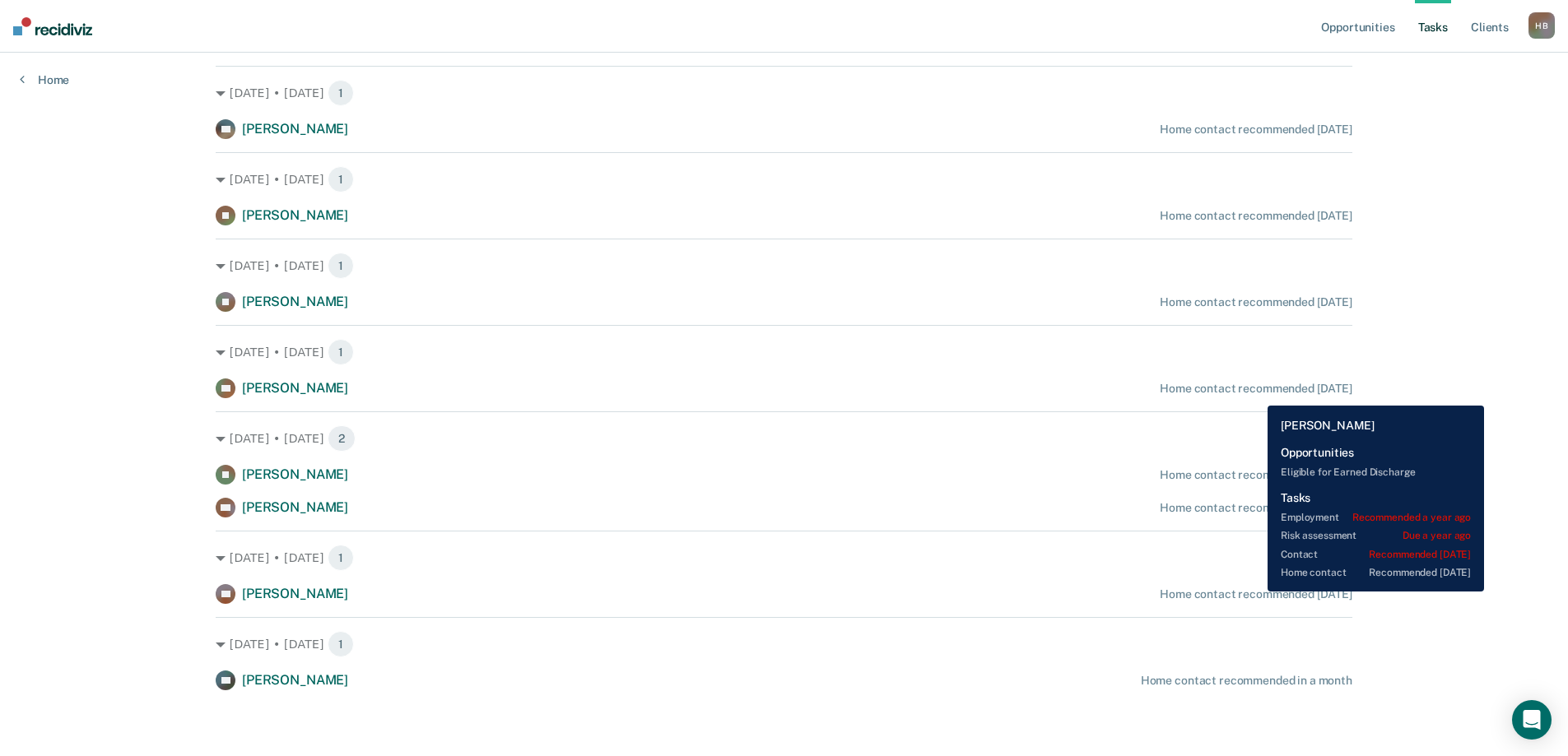
click at [1256, 592] on div "Home contact recommended [DATE]" at bounding box center [1257, 594] width 193 height 14
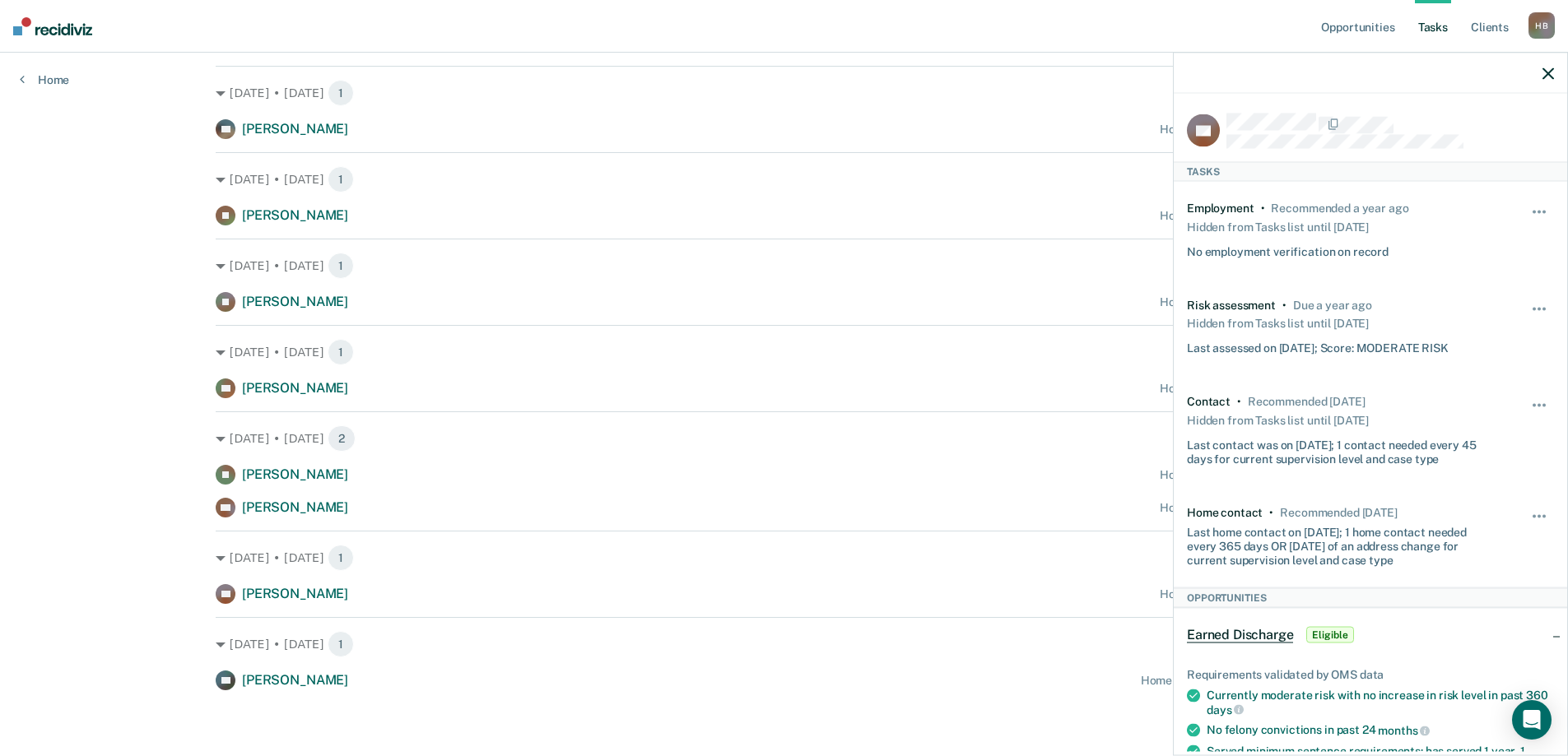
scroll to position [83, 0]
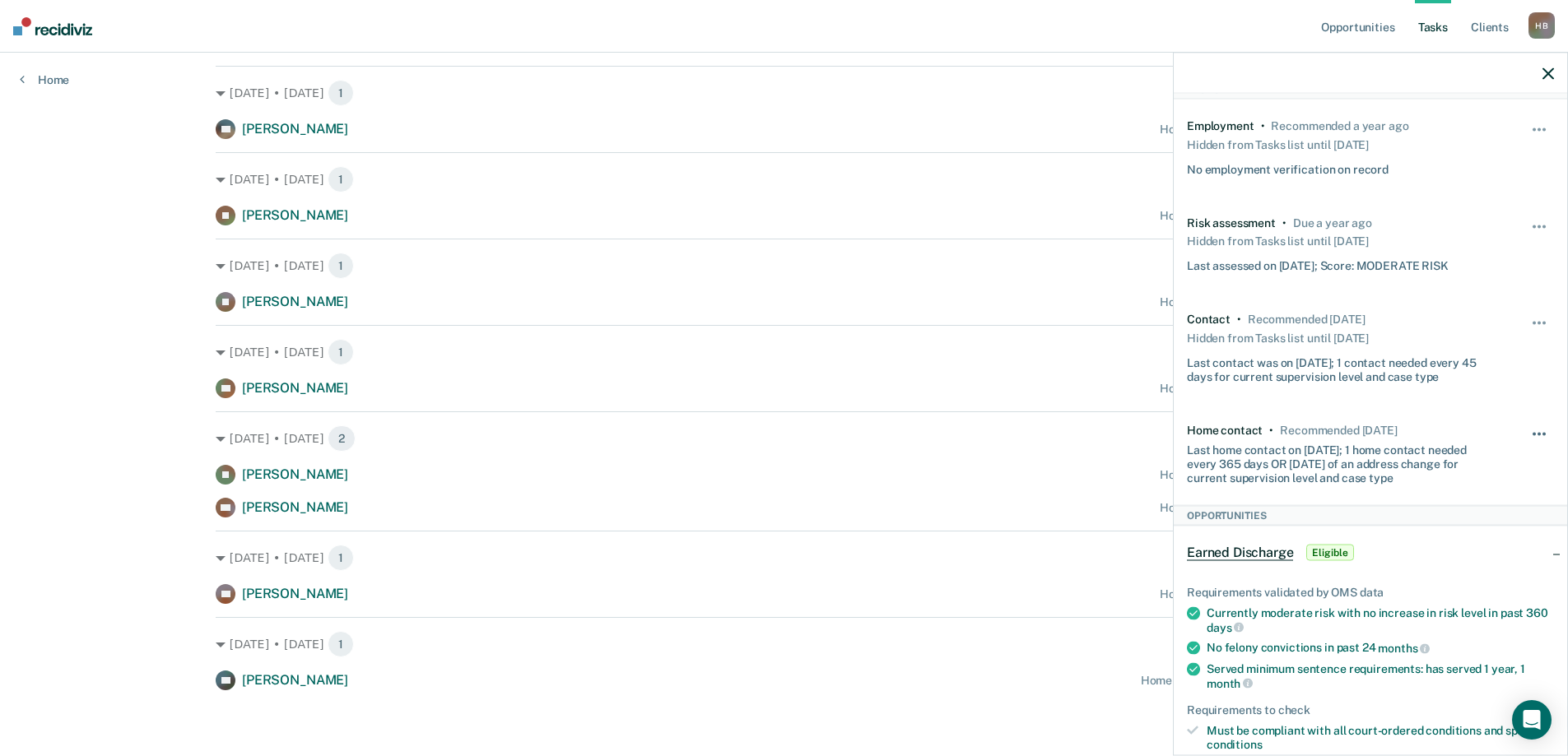
click at [1526, 429] on button "button" at bounding box center [1540, 442] width 28 height 26
click at [1458, 567] on button "90 days" at bounding box center [1495, 564] width 119 height 26
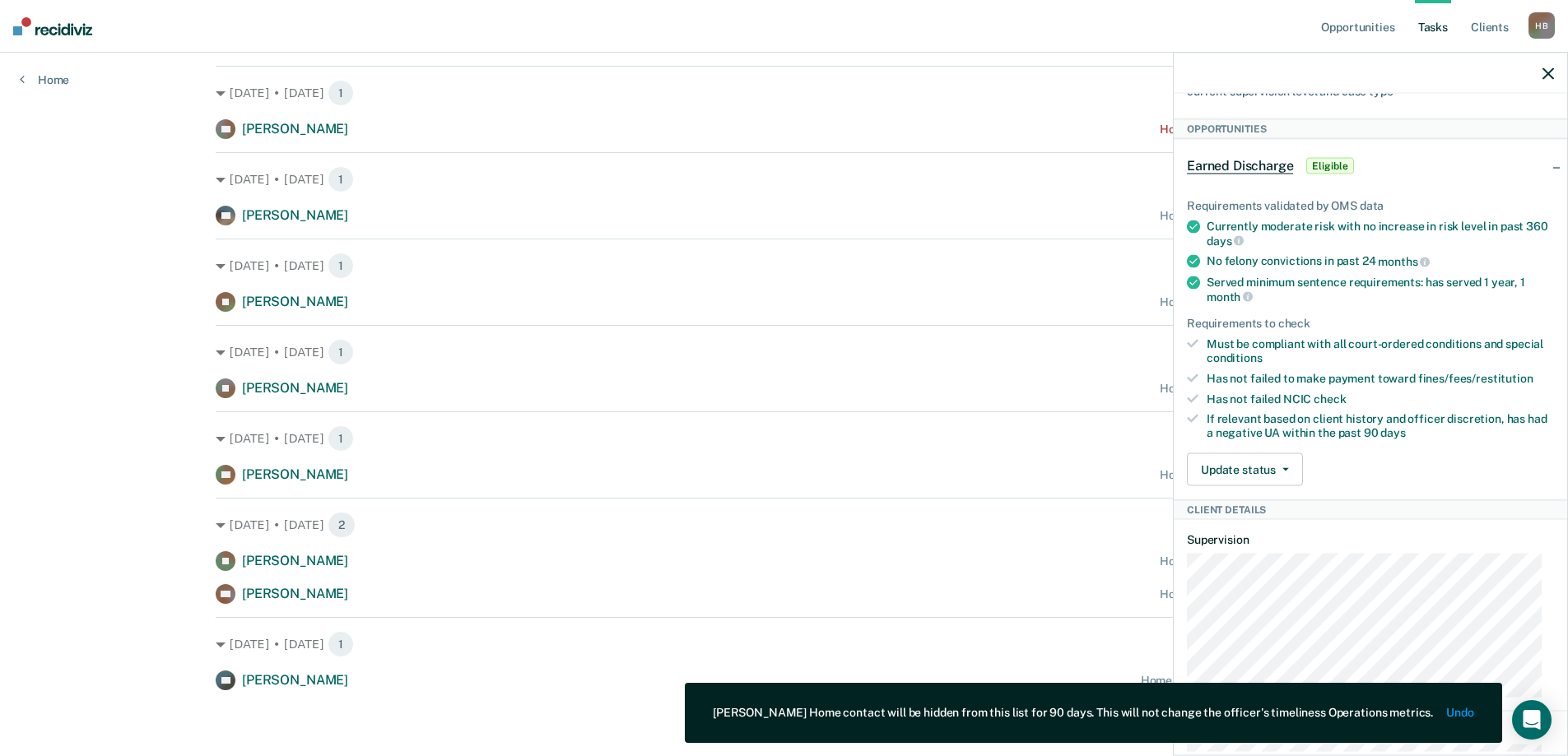
scroll to position [493, 0]
click at [1290, 466] on button "Update status" at bounding box center [1244, 467] width 116 height 33
click at [1245, 537] on button "Mark Ineligible" at bounding box center [1265, 532] width 159 height 26
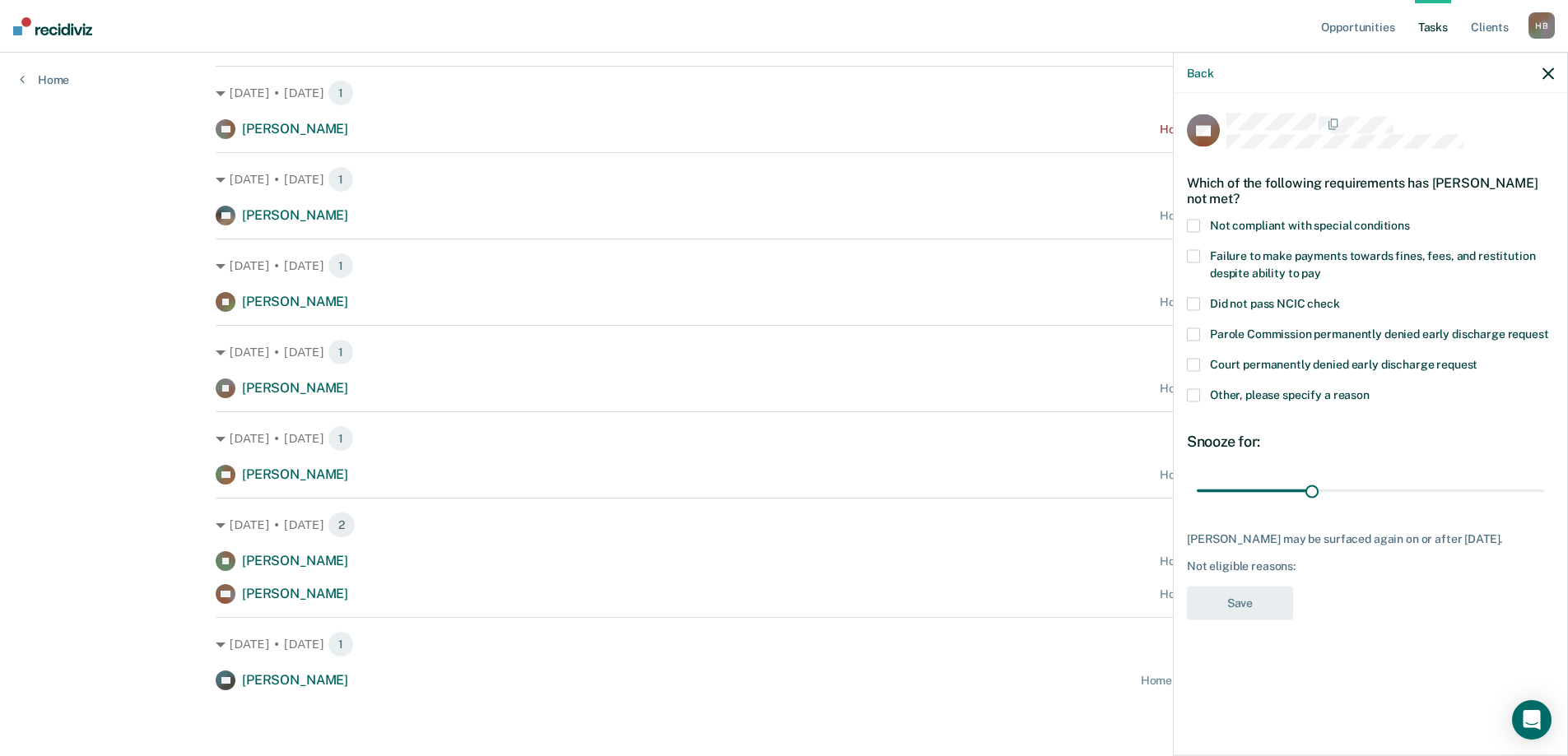
click at [1193, 397] on span at bounding box center [1193, 396] width 14 height 14
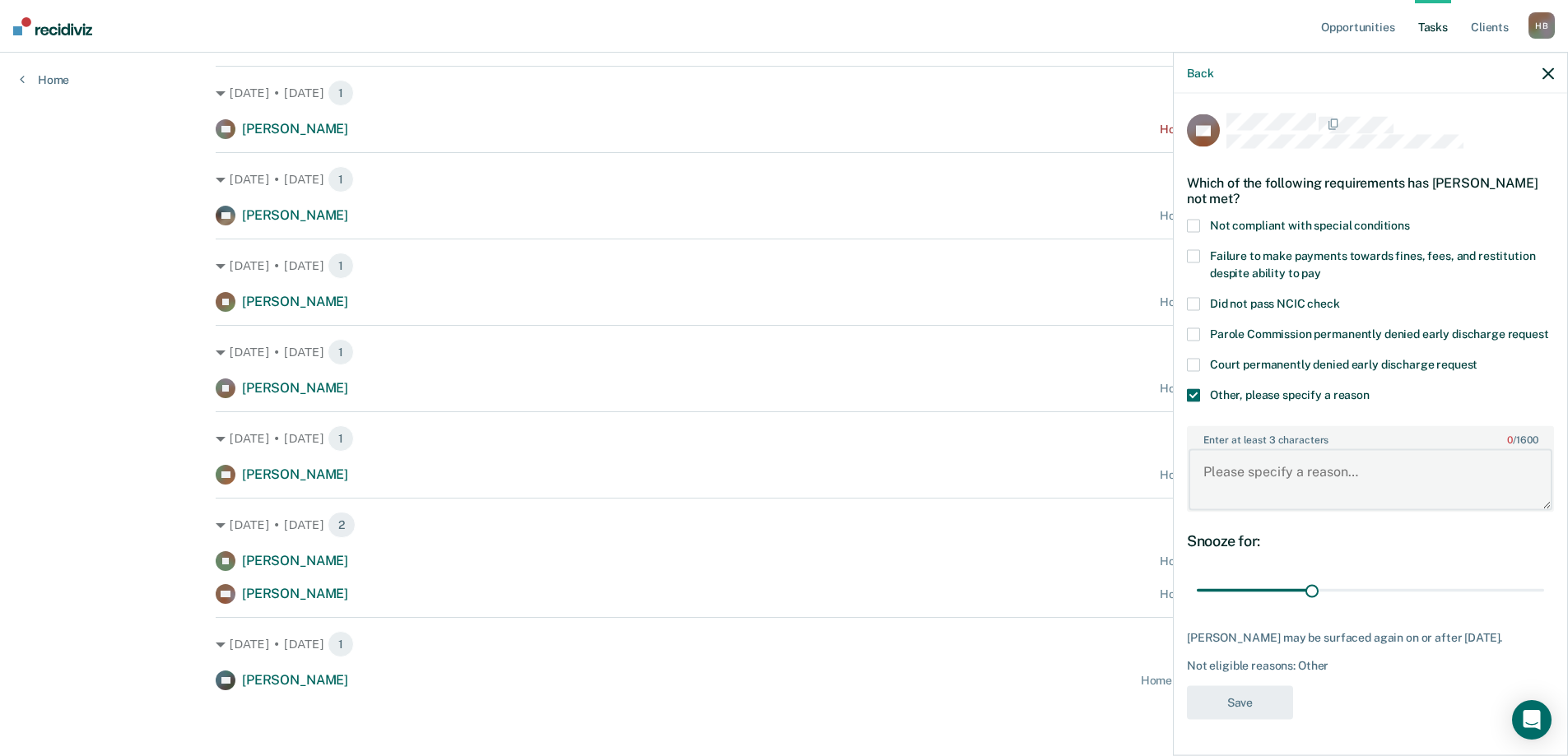
click at [1263, 458] on textarea "Enter at least 3 characters 0 / 1600" at bounding box center [1370, 480] width 364 height 61
type textarea "PV status"
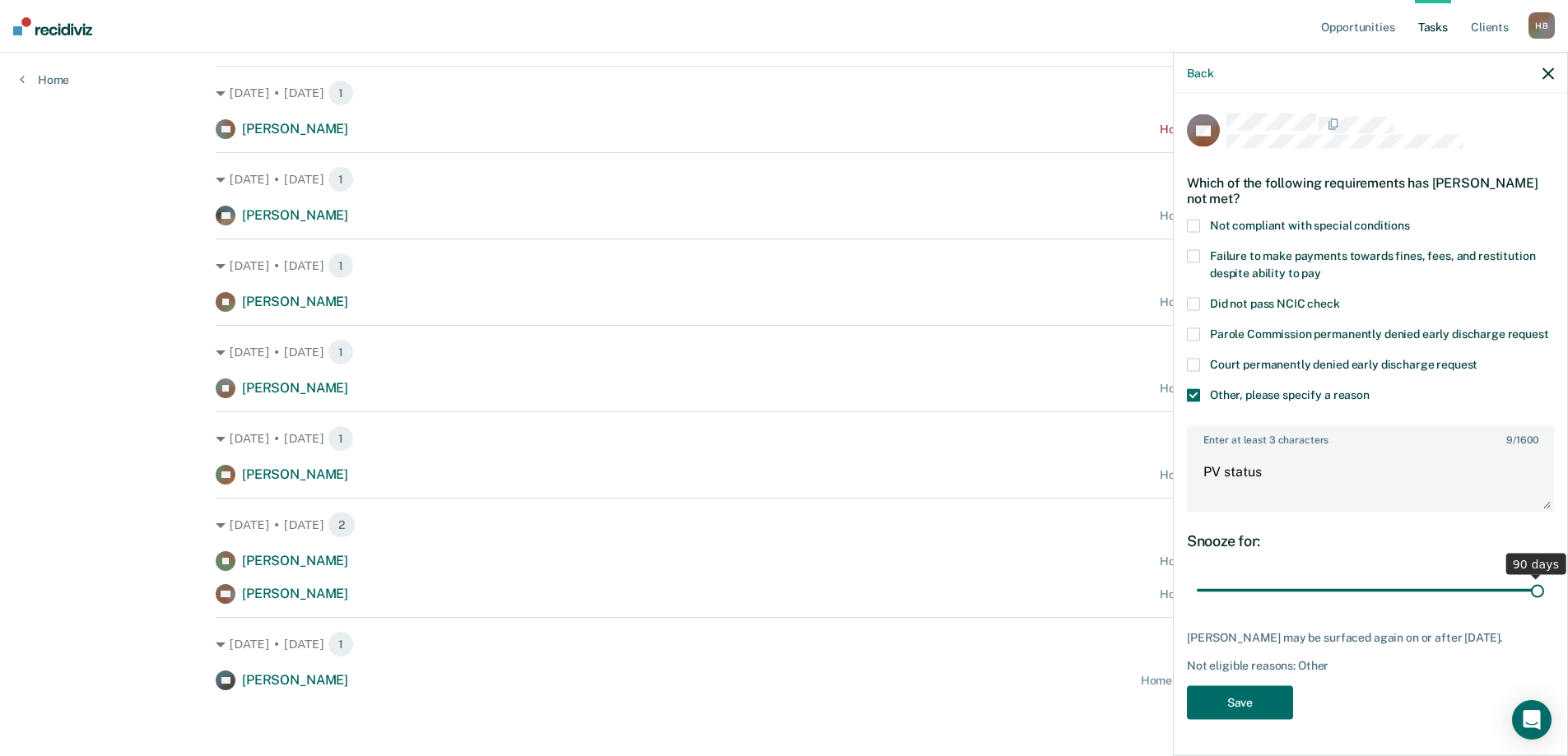
drag, startPoint x: 1315, startPoint y: 595, endPoint x: 1541, endPoint y: 584, distance: 226.3
type input "90"
click at [1544, 576] on input "range" at bounding box center [1370, 591] width 347 height 29
click at [1244, 698] on button "Save" at bounding box center [1239, 702] width 106 height 34
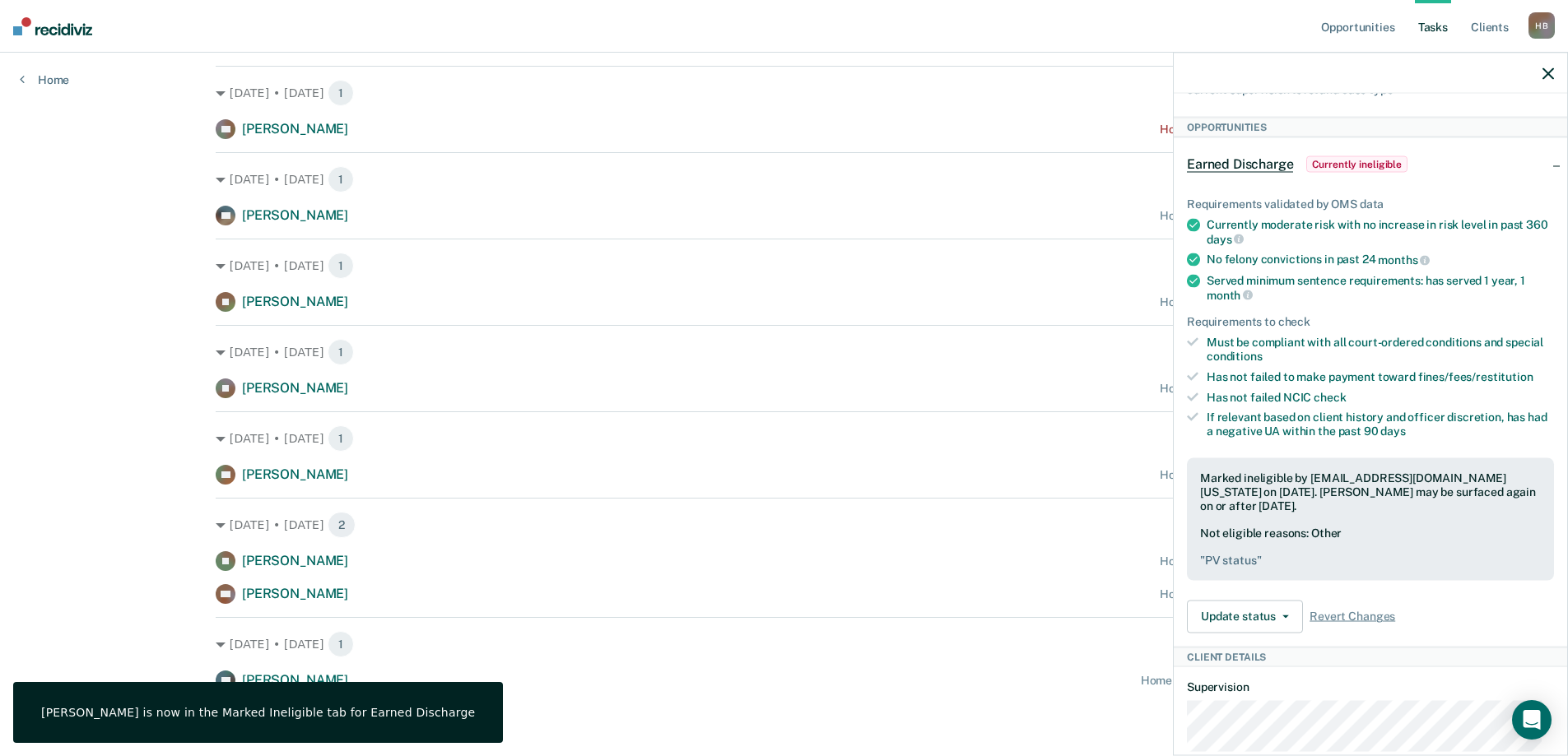
click at [1545, 72] on icon "button" at bounding box center [1549, 73] width 12 height 12
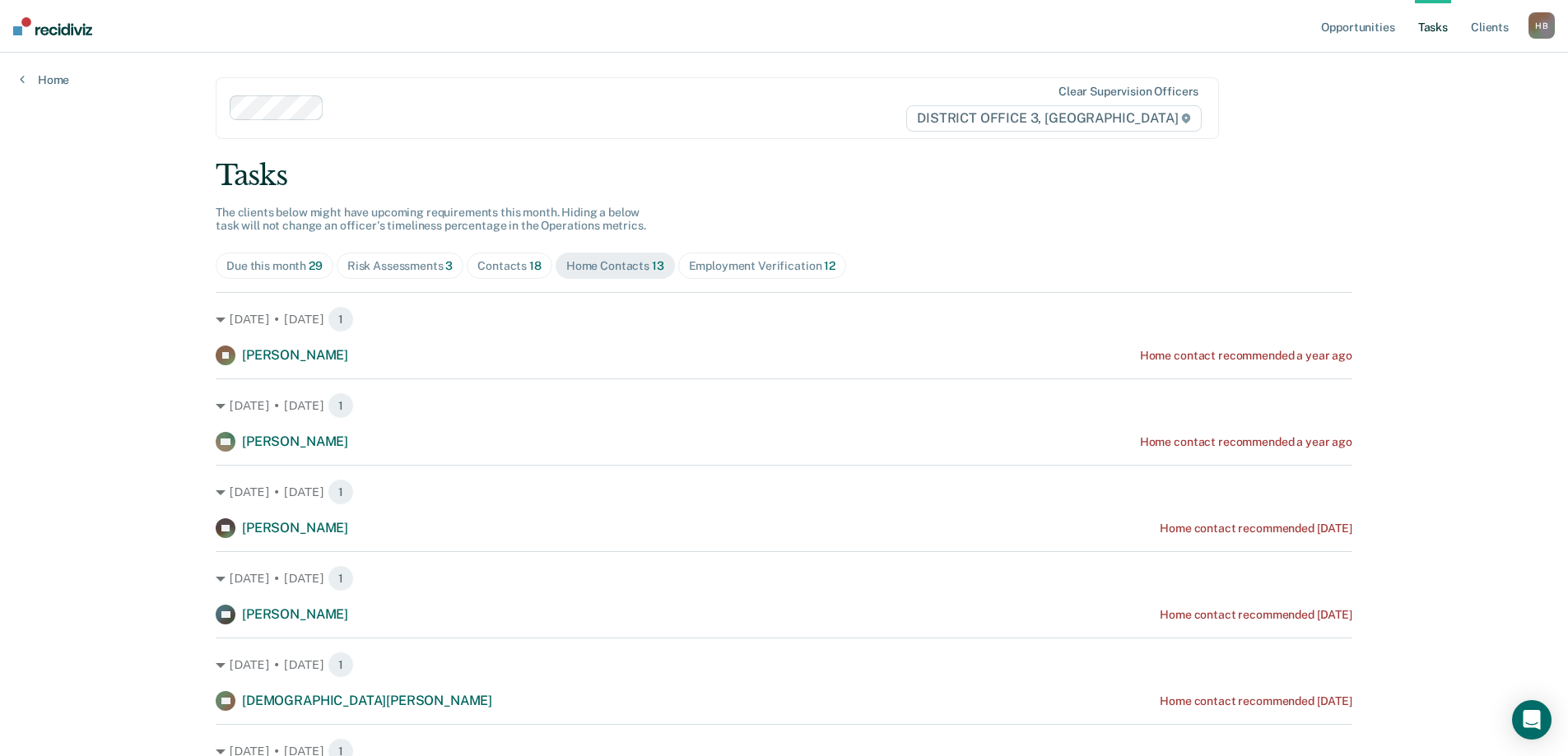
scroll to position [0, 0]
click at [51, 86] on link "Home" at bounding box center [44, 79] width 50 height 15
